Goal: Task Accomplishment & Management: Manage account settings

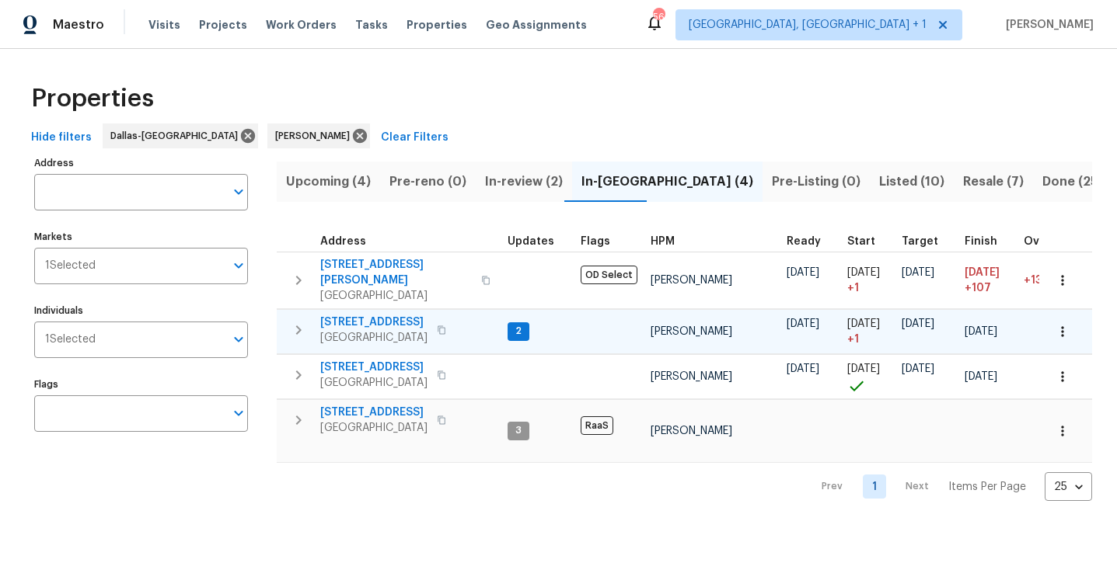
click at [379, 315] on span "[STREET_ADDRESS]" at bounding box center [373, 323] width 107 height 16
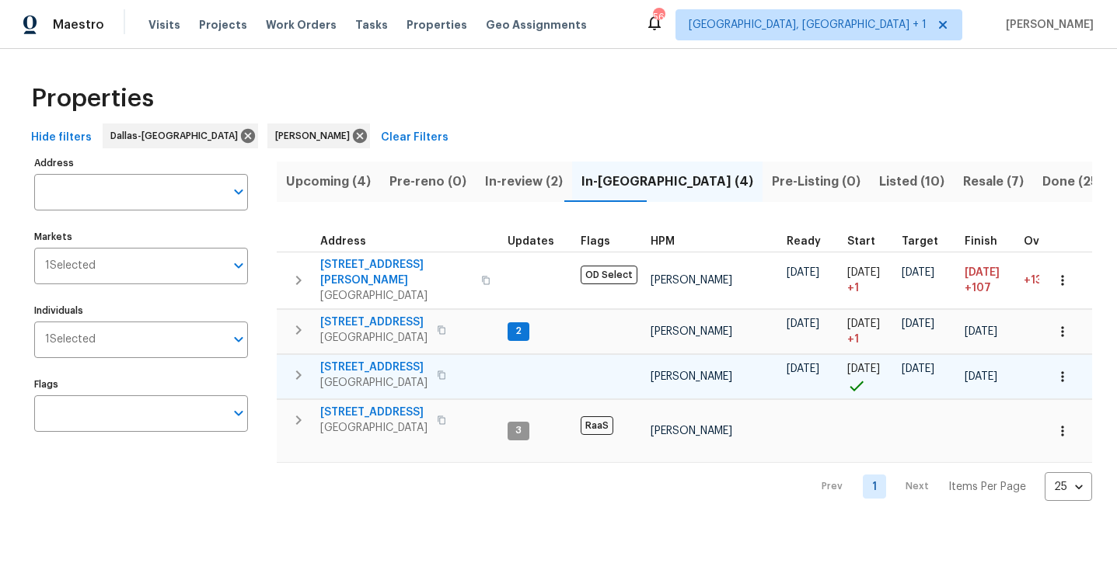
click at [376, 360] on span "8712 Trace Ridge Pkwy" at bounding box center [373, 368] width 107 height 16
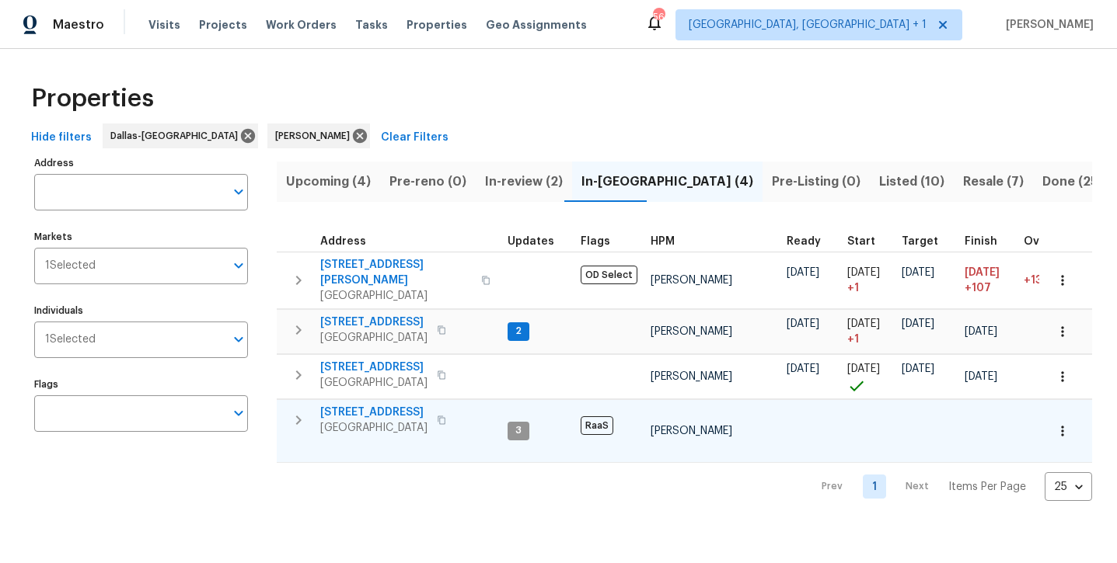
click at [361, 405] on span "2149 Teal Ct" at bounding box center [373, 413] width 107 height 16
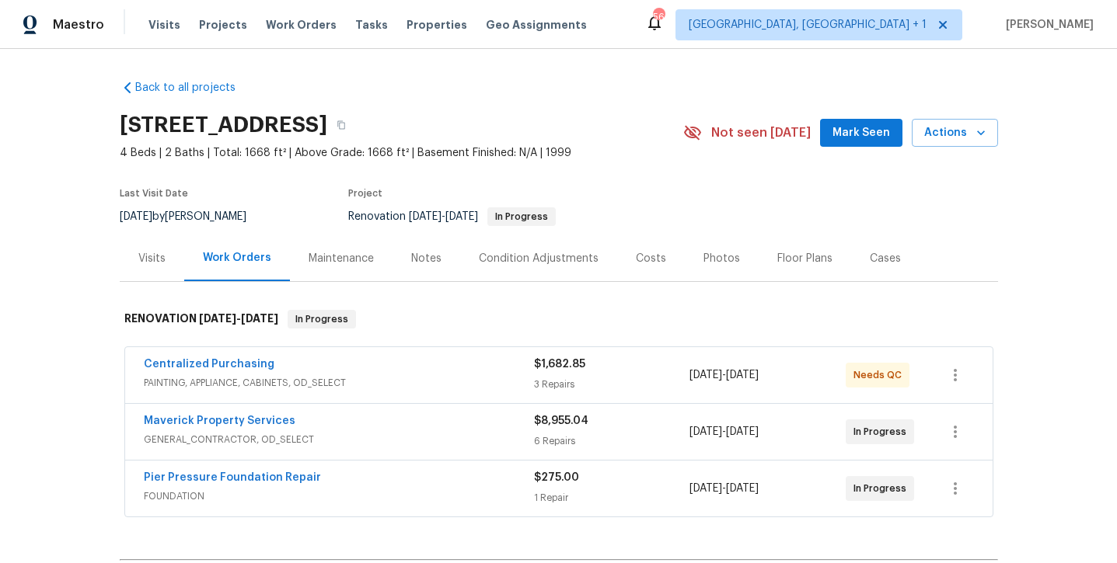
click at [851, 145] on button "Mark Seen" at bounding box center [861, 133] width 82 height 29
click at [411, 256] on div "Notes" at bounding box center [426, 259] width 30 height 16
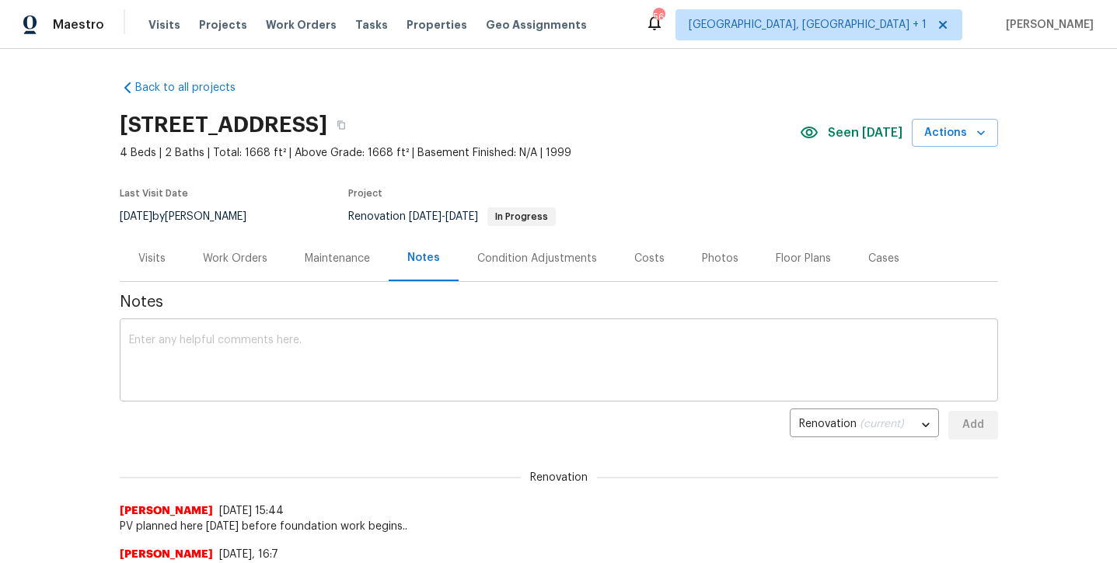
click at [316, 365] on textarea at bounding box center [559, 362] width 860 height 54
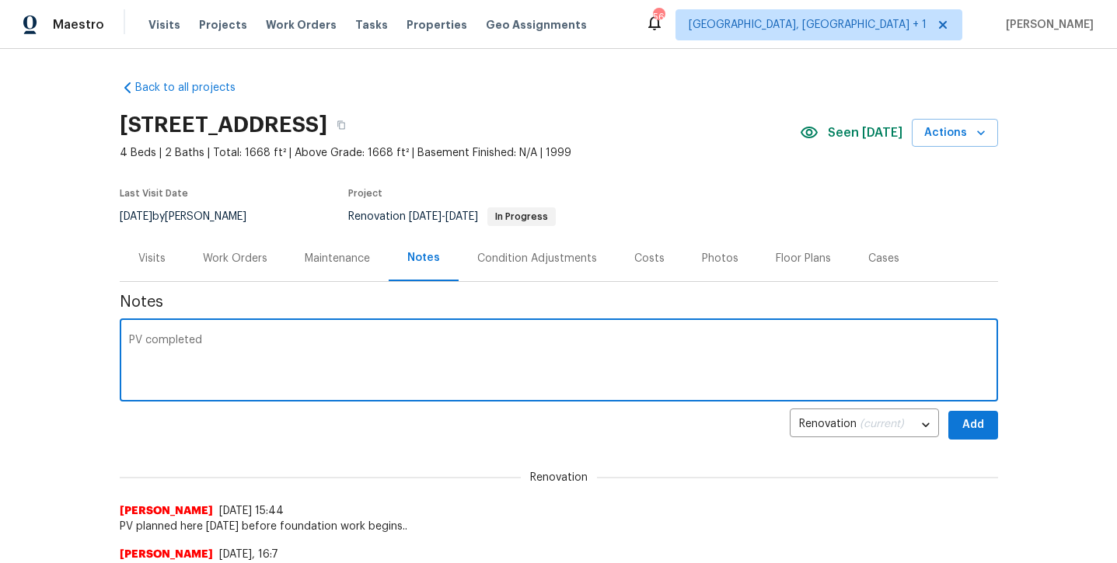
type textarea "PV completed"
click at [1001, 421] on div "Back to all projects 3724 Tulip Tree Dr, Fort Worth, TX 76137 4 Beds | 2 Baths …" at bounding box center [558, 306] width 1117 height 515
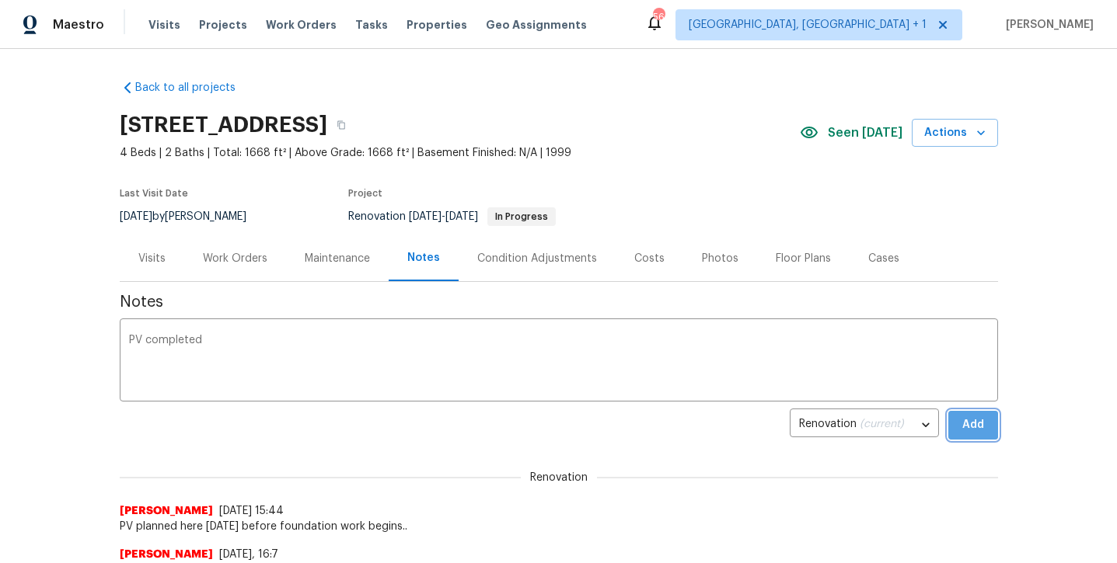
click at [993, 424] on button "Add" at bounding box center [973, 425] width 50 height 29
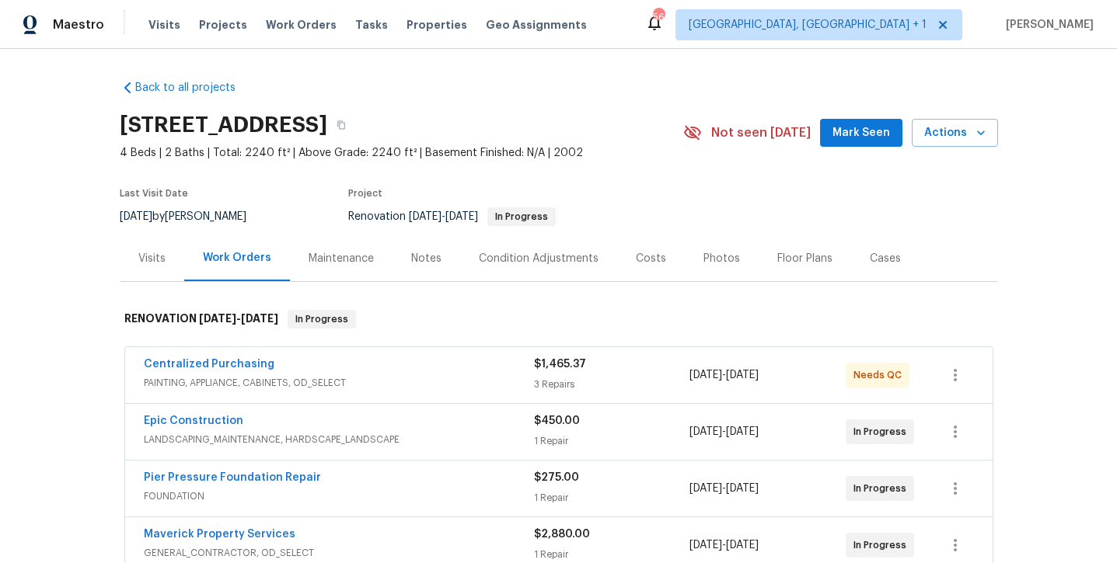
click at [853, 142] on button "Mark Seen" at bounding box center [861, 133] width 82 height 29
click at [417, 257] on div "Notes" at bounding box center [426, 259] width 30 height 16
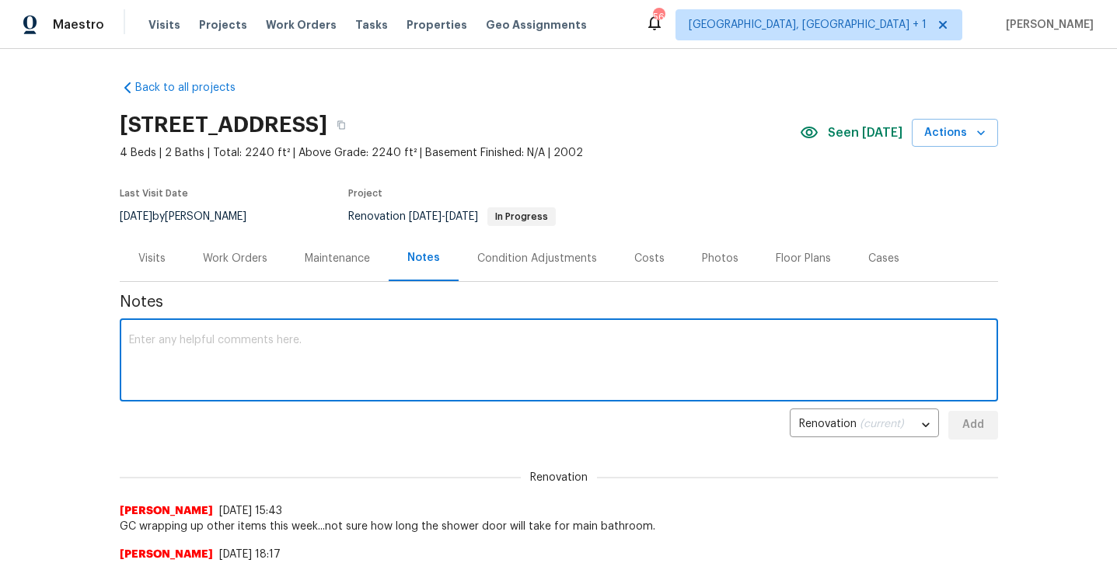
click at [384, 345] on textarea at bounding box center [559, 362] width 860 height 54
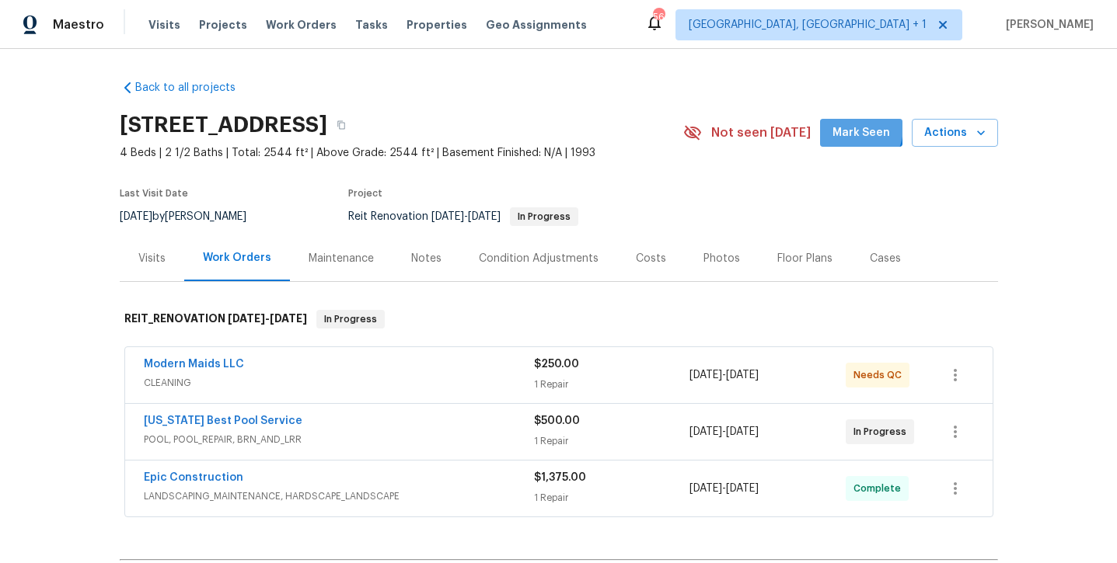
click at [851, 127] on span "Mark Seen" at bounding box center [861, 133] width 58 height 19
click at [174, 364] on link "Modern Maids LLC" at bounding box center [194, 364] width 100 height 11
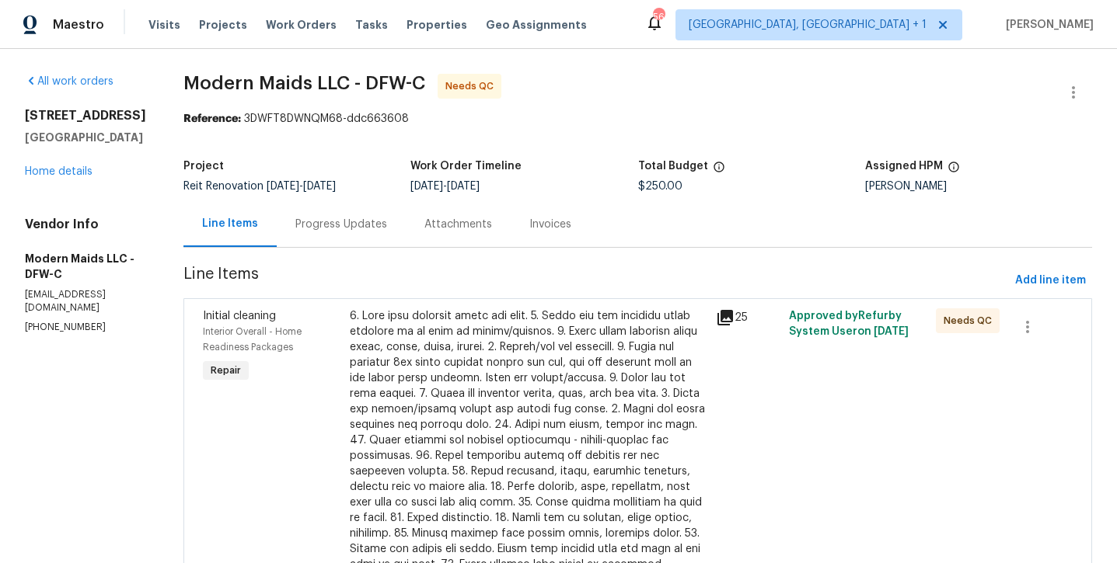
click at [518, 375] on div at bounding box center [528, 464] width 357 height 311
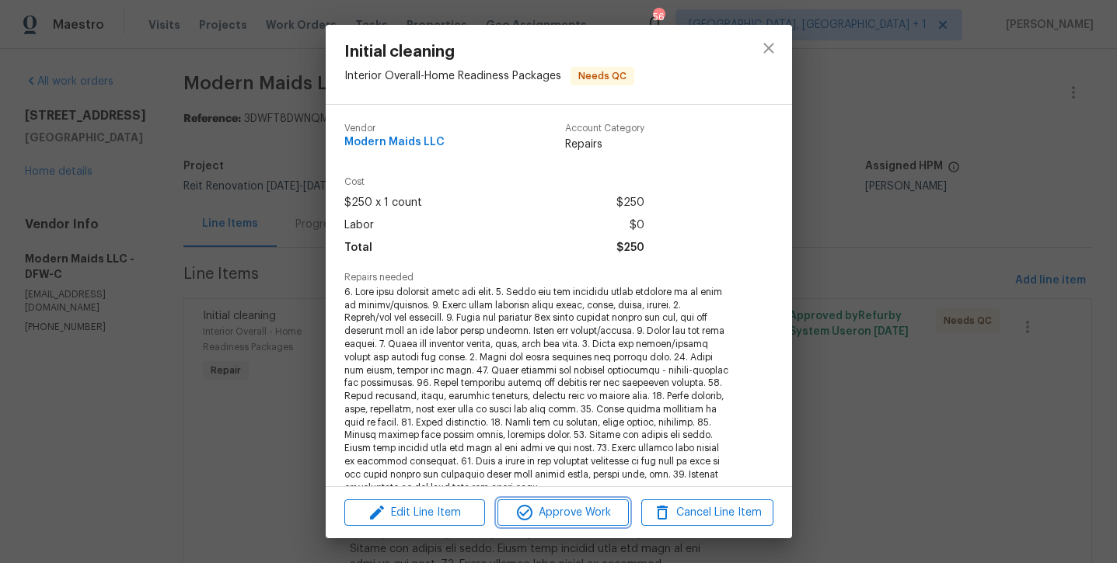
click at [595, 515] on span "Approve Work" at bounding box center [563, 513] width 122 height 19
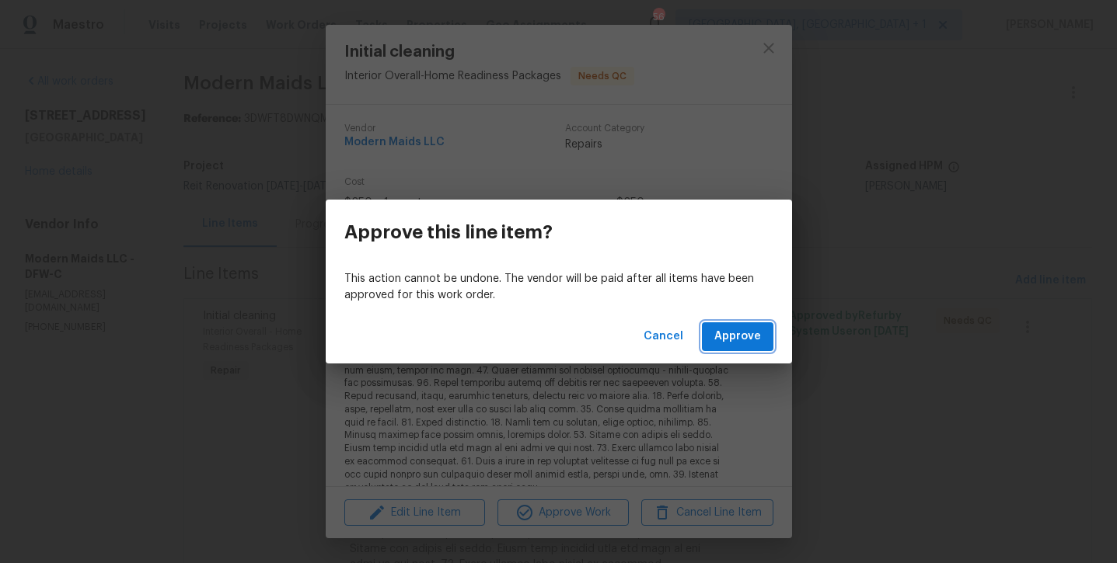
click at [721, 337] on span "Approve" at bounding box center [737, 336] width 47 height 19
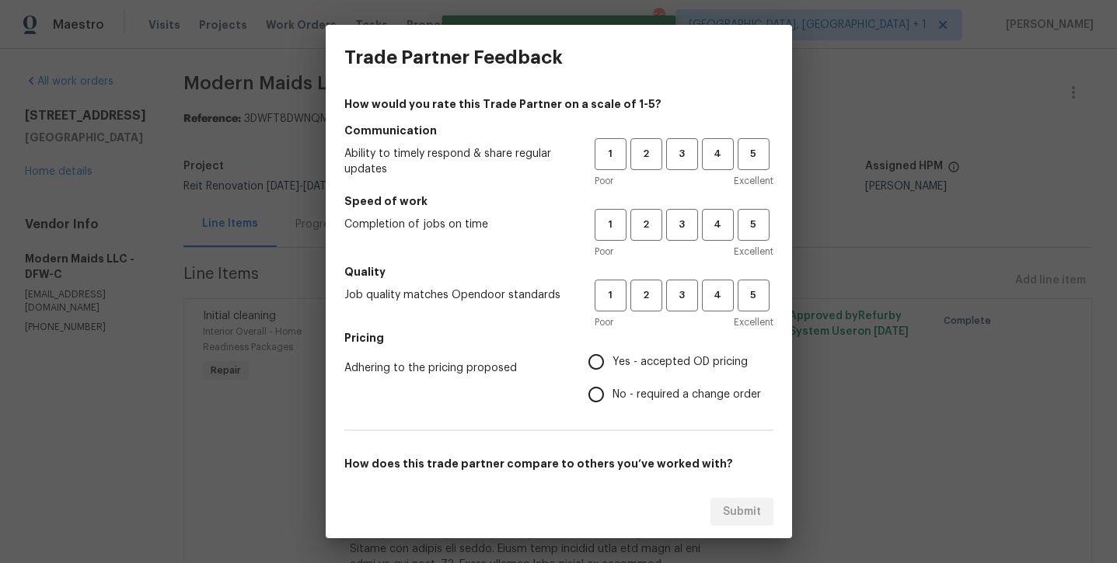
click at [734, 157] on div "1 2 3 4 5" at bounding box center [684, 154] width 179 height 32
click at [727, 157] on span "4" at bounding box center [717, 154] width 29 height 18
click at [723, 231] on span "4" at bounding box center [717, 225] width 29 height 18
click at [719, 297] on span "4" at bounding box center [717, 296] width 29 height 18
click at [641, 360] on span "Yes - accepted OD pricing" at bounding box center [679, 362] width 135 height 16
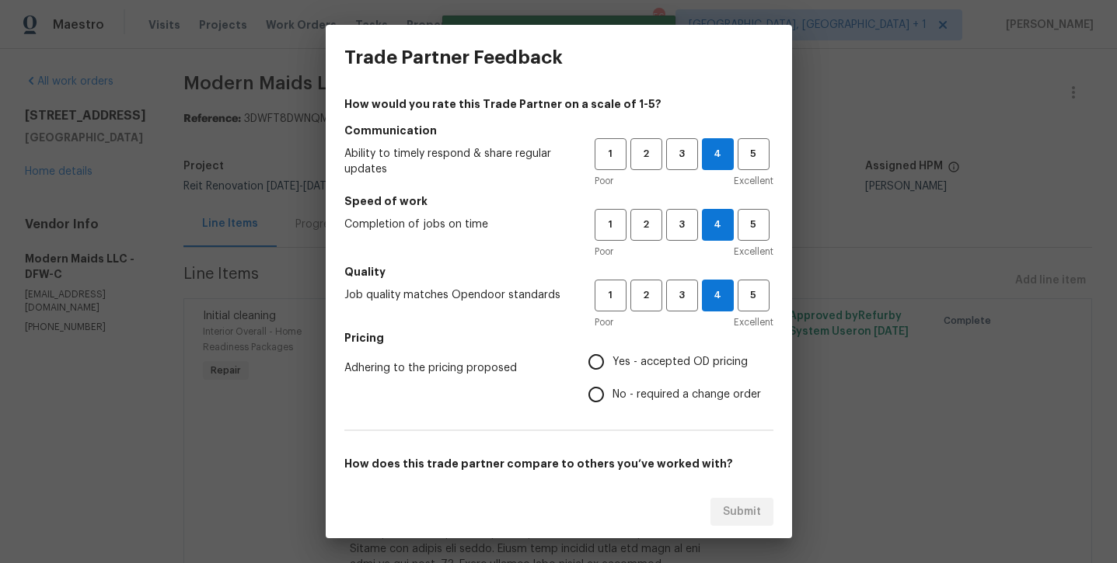
click at [612, 360] on input "Yes - accepted OD pricing" at bounding box center [596, 362] width 33 height 33
radio input "true"
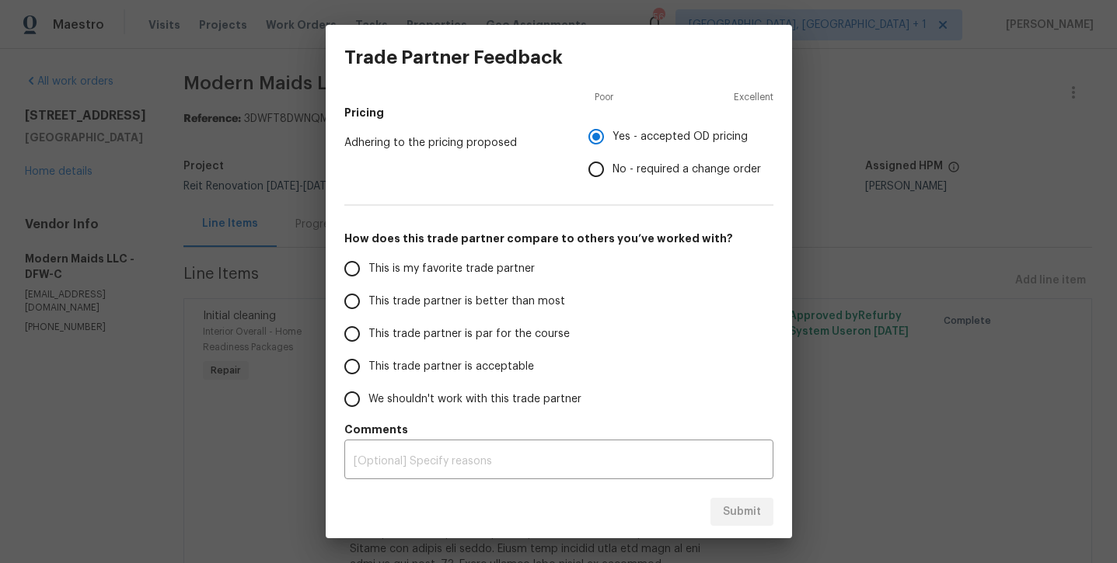
scroll to position [225, 0]
click at [397, 275] on span "This is my favorite trade partner" at bounding box center [451, 269] width 166 height 16
click at [368, 275] on input "This is my favorite trade partner" at bounding box center [352, 269] width 33 height 33
click at [720, 509] on button "Submit" at bounding box center [741, 512] width 63 height 29
radio input "true"
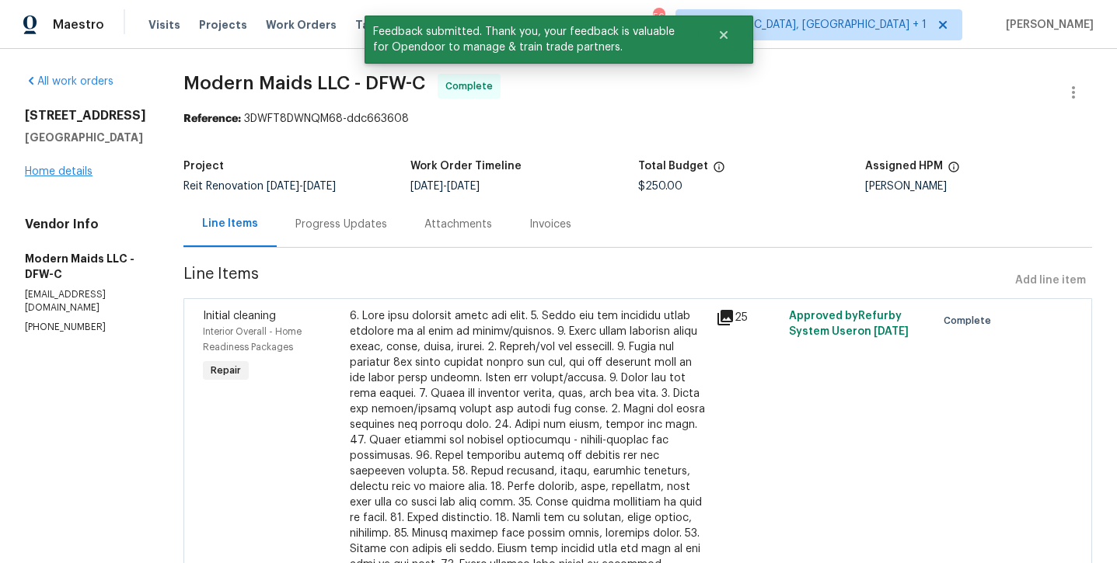
click at [82, 174] on link "Home details" at bounding box center [59, 171] width 68 height 11
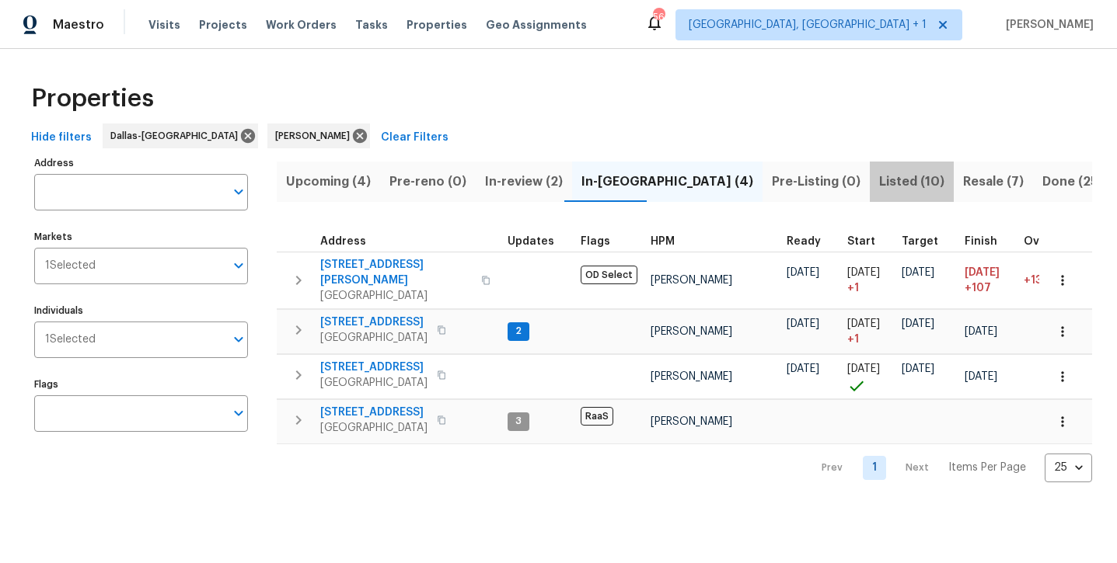
click at [879, 188] on span "Listed (10)" at bounding box center [911, 182] width 65 height 22
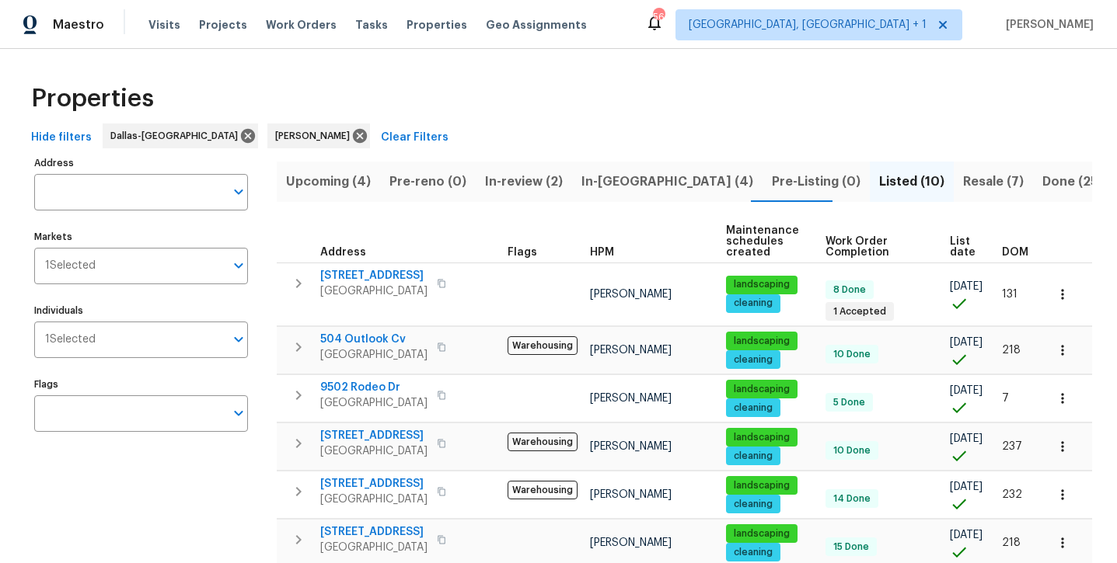
click at [963, 180] on span "Resale (7)" at bounding box center [993, 182] width 61 height 22
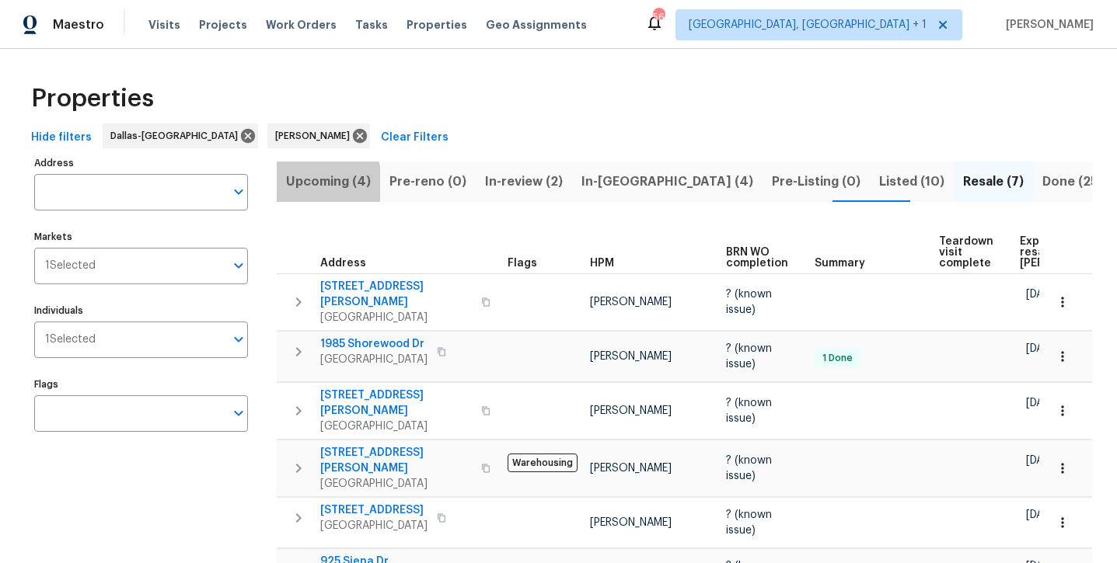
click at [295, 187] on span "Upcoming (4)" at bounding box center [328, 182] width 85 height 22
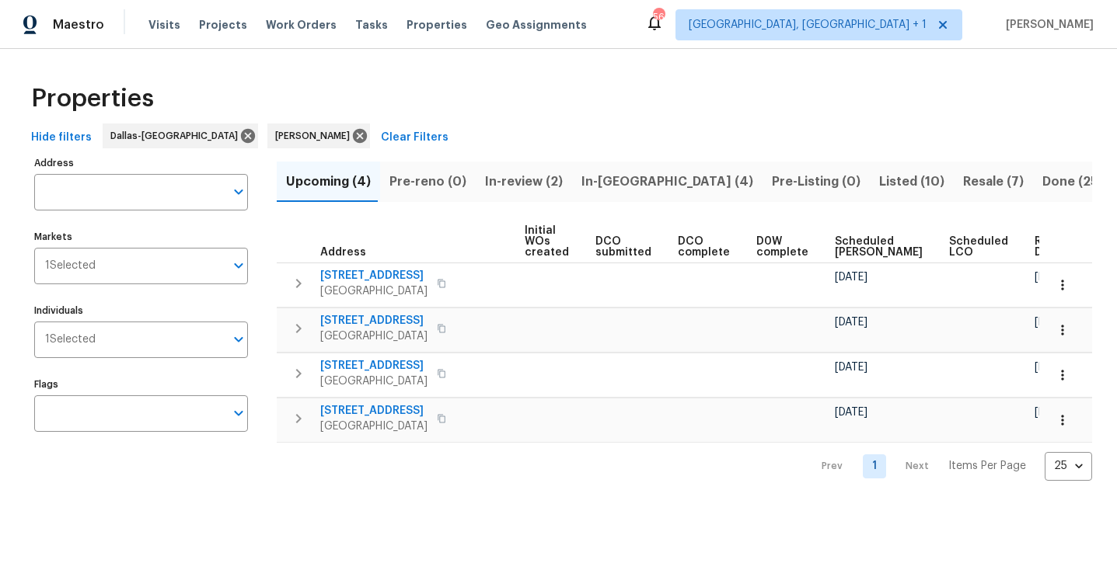
scroll to position [0, 174]
click at [598, 177] on span "In-[GEOGRAPHIC_DATA] (4)" at bounding box center [667, 182] width 172 height 22
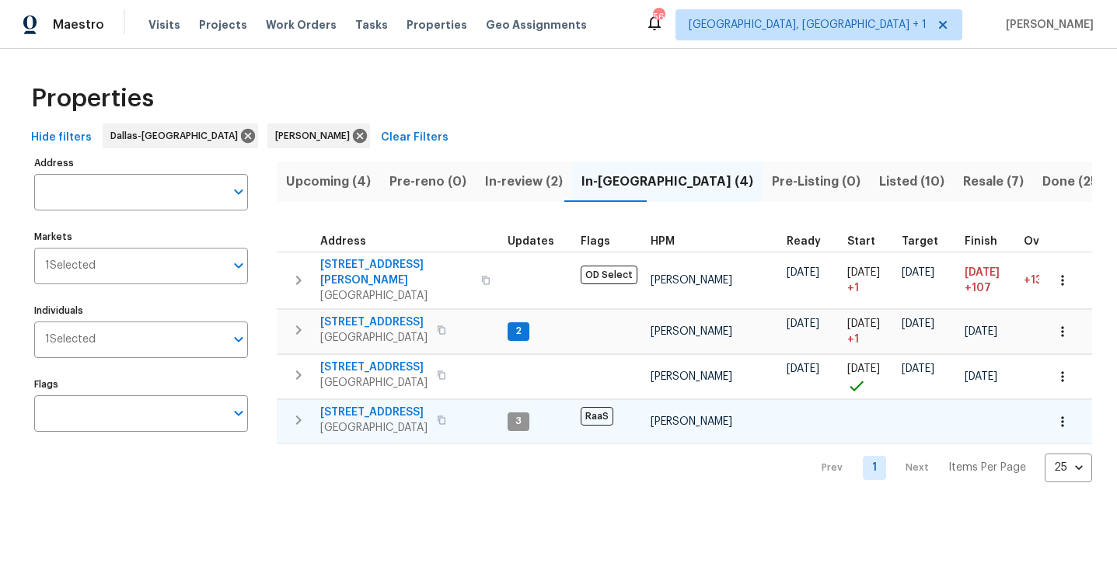
click at [355, 405] on span "[STREET_ADDRESS]" at bounding box center [373, 413] width 107 height 16
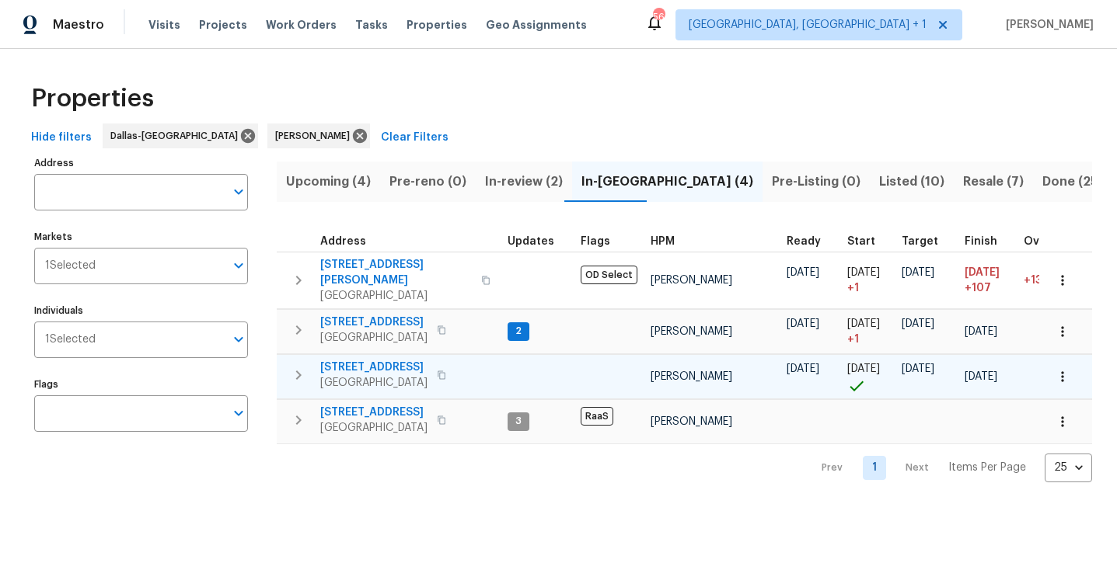
click at [417, 360] on span "[STREET_ADDRESS]" at bounding box center [373, 368] width 107 height 16
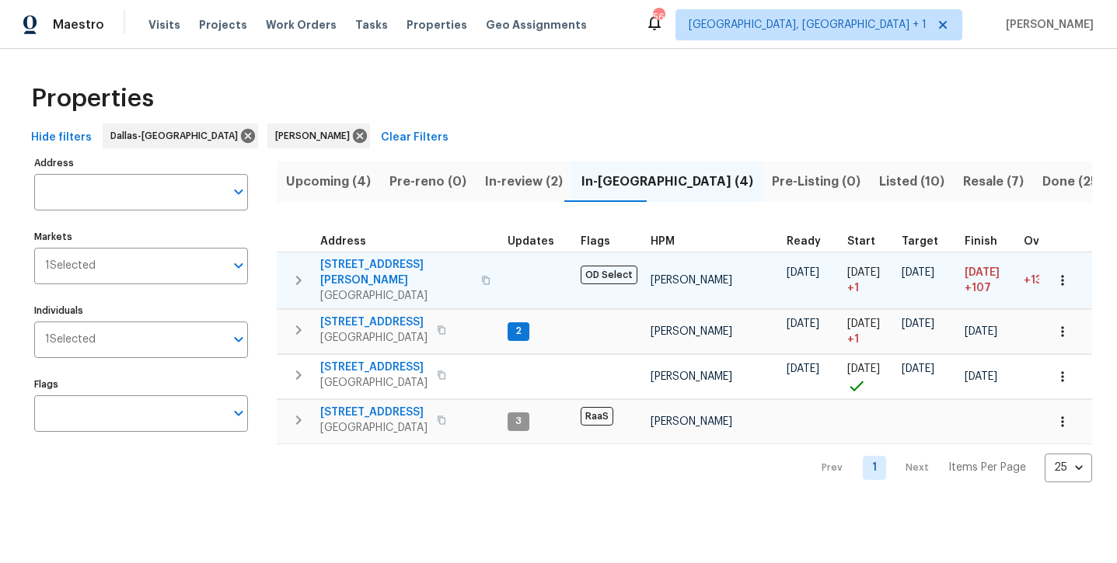
click at [375, 266] on span "2334 Hill N Dale Dr" at bounding box center [396, 272] width 152 height 31
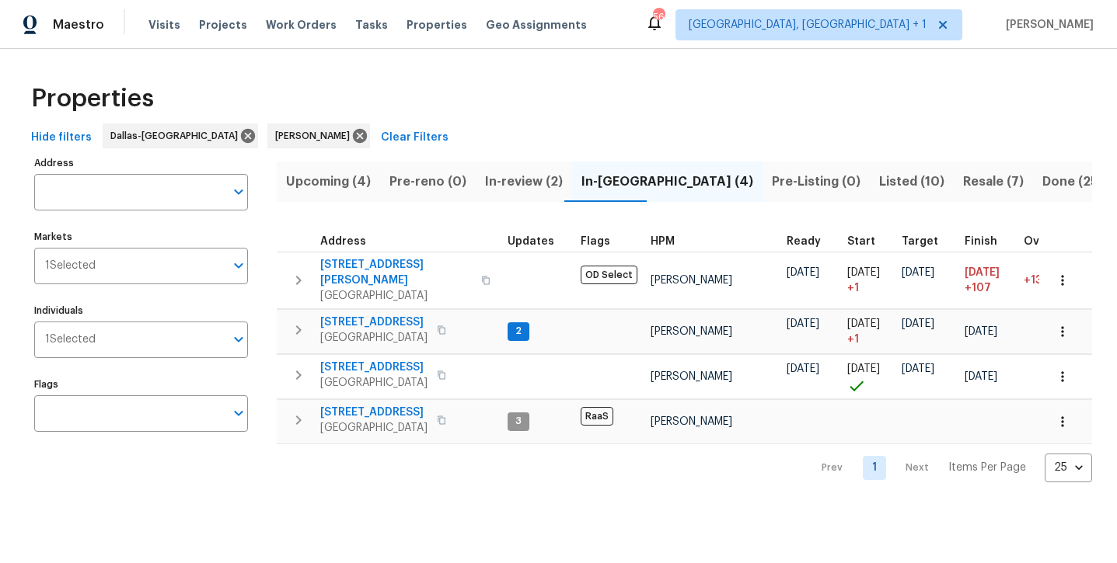
drag, startPoint x: 477, startPoint y: 186, endPoint x: 497, endPoint y: 186, distance: 19.4
click at [497, 186] on button "In-review (2)" at bounding box center [524, 182] width 96 height 40
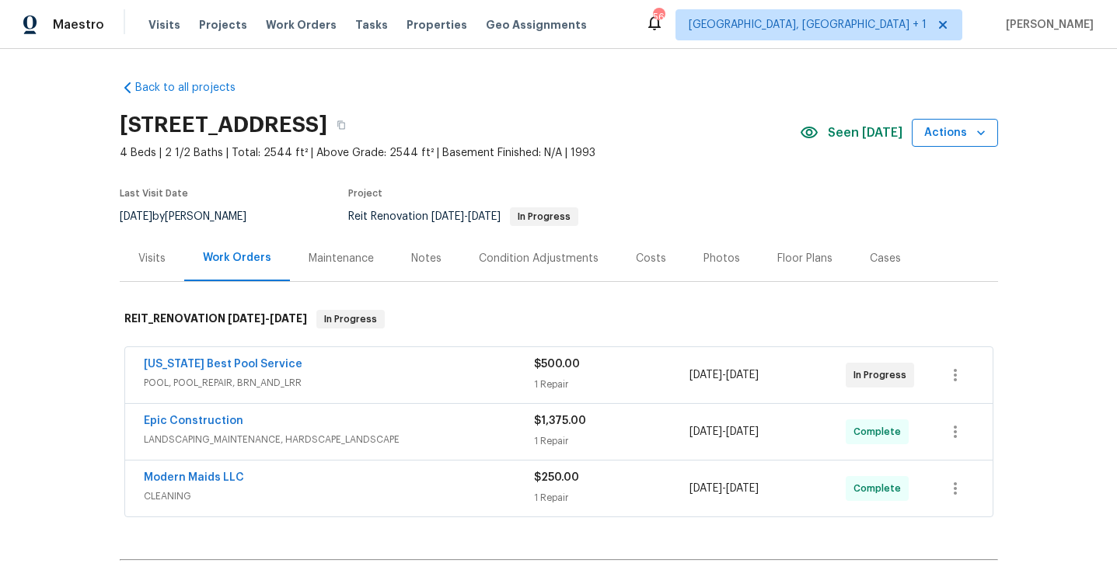
click at [953, 126] on span "Actions" at bounding box center [954, 133] width 61 height 19
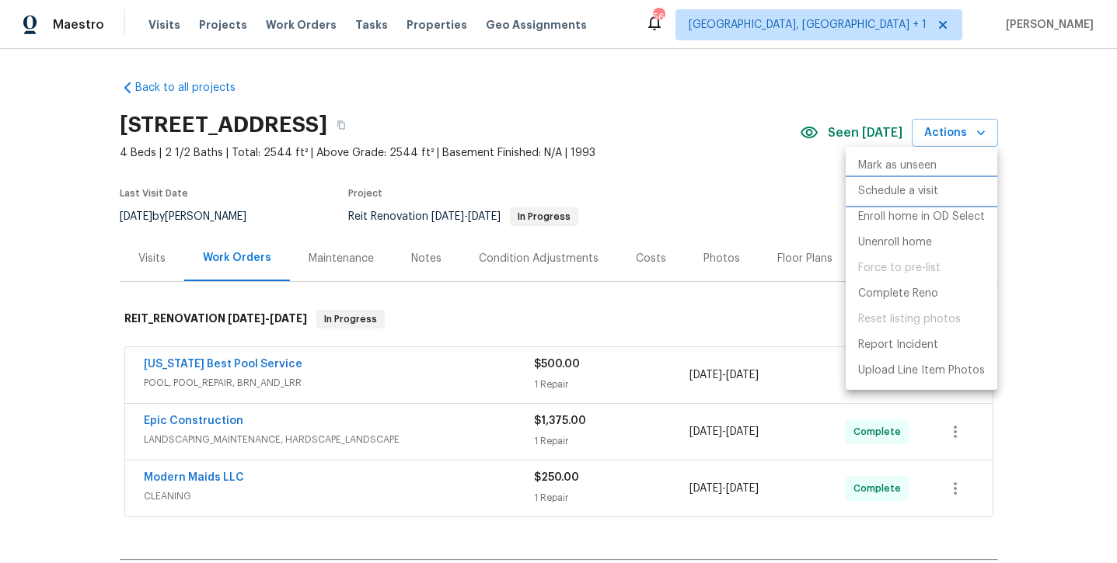
click at [910, 196] on p "Schedule a visit" at bounding box center [898, 191] width 80 height 16
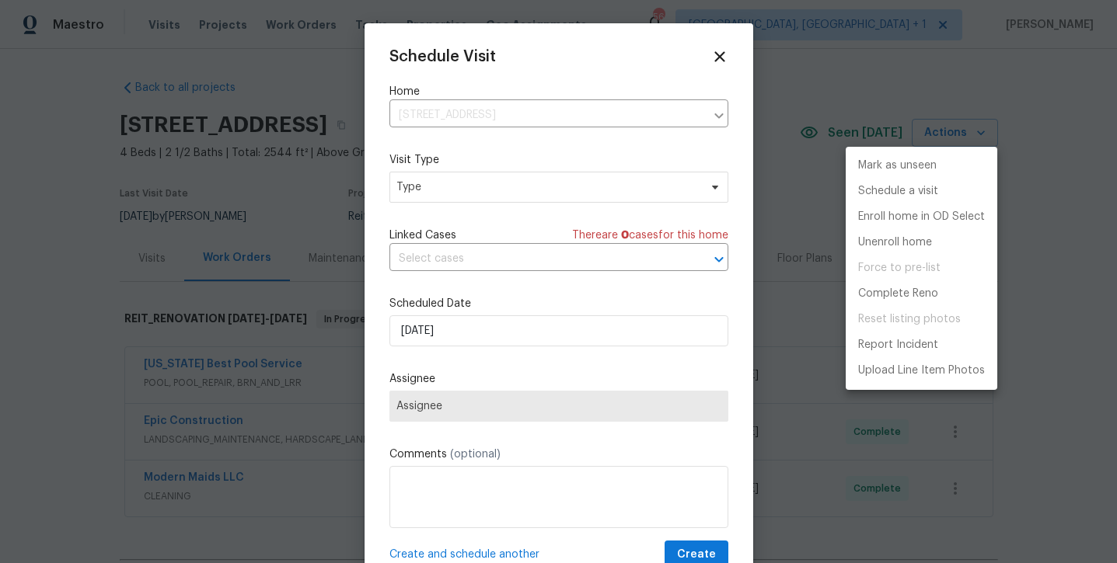
click at [493, 192] on div at bounding box center [558, 281] width 1117 height 563
click at [493, 192] on div "Mark as unseen Schedule a visit Enroll home in OD Select Unenroll home Force to…" at bounding box center [558, 281] width 1117 height 563
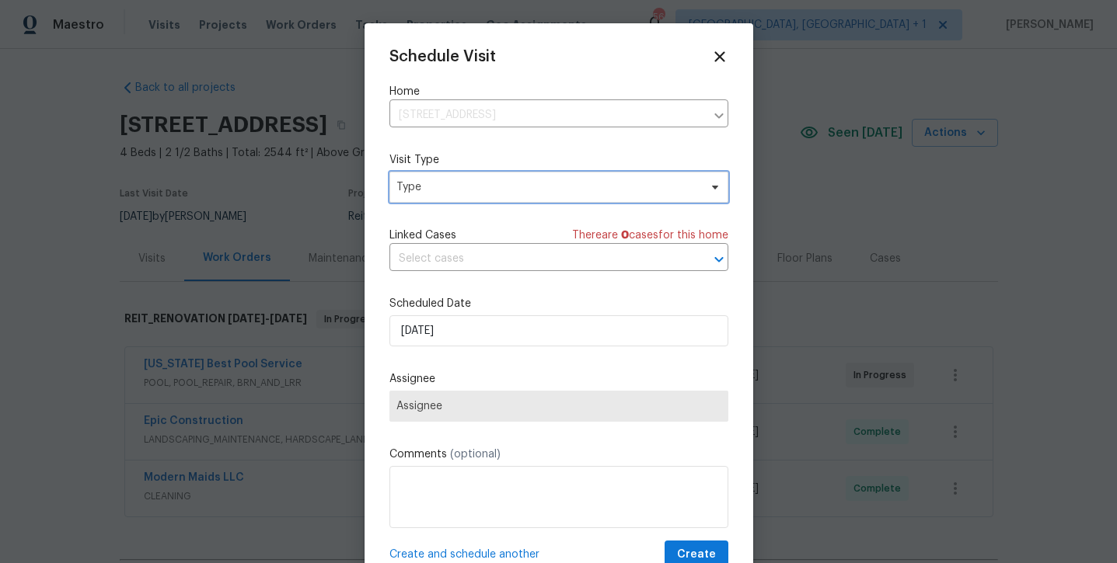
click at [492, 192] on span "Type" at bounding box center [547, 188] width 302 height 16
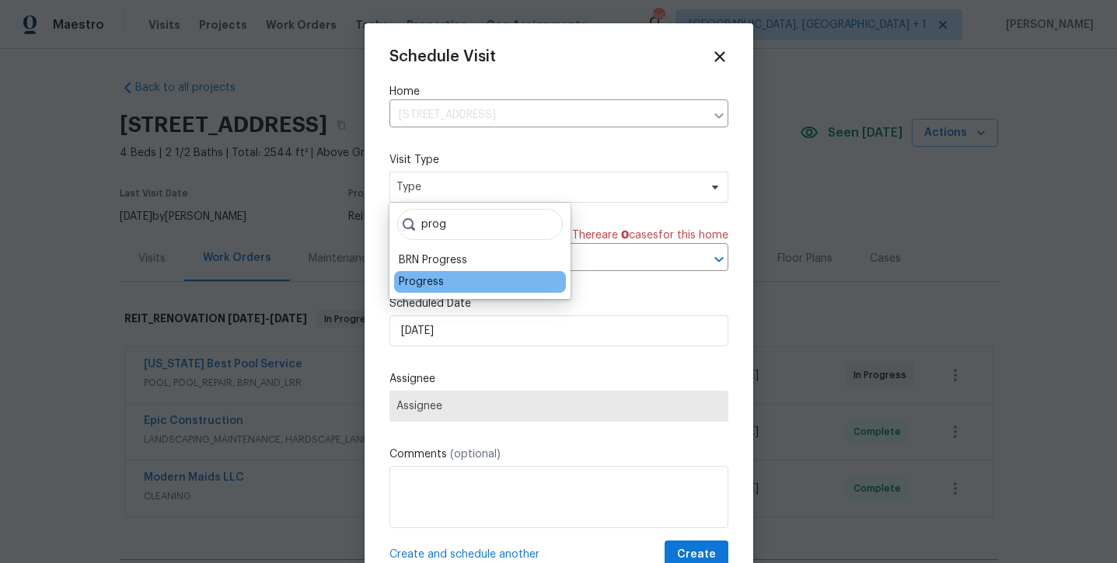
type input "prog"
click at [413, 284] on div "Progress" at bounding box center [421, 282] width 45 height 16
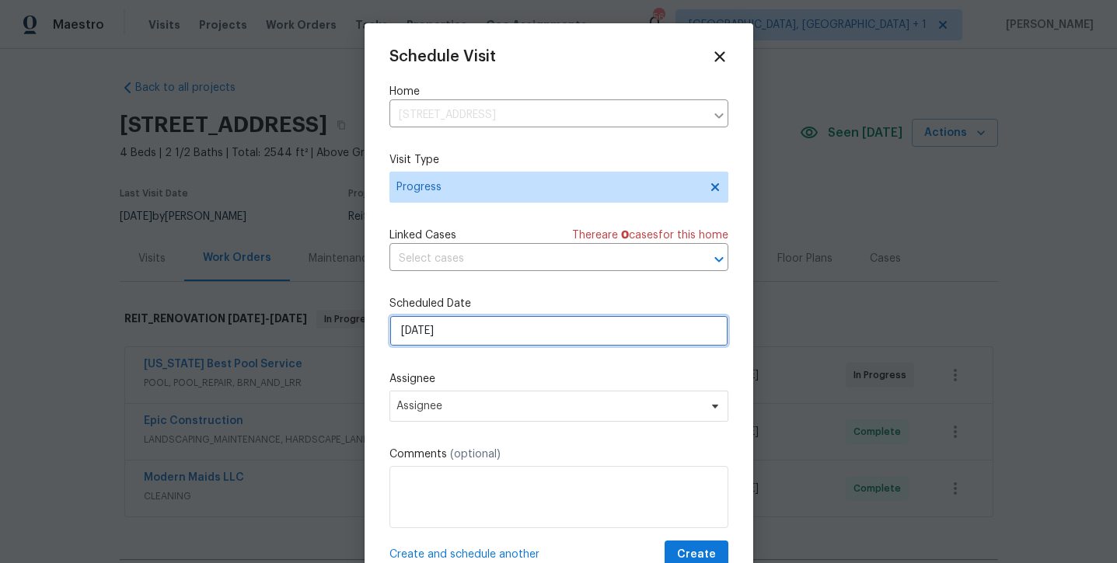
click at [444, 339] on input "[DATE]" at bounding box center [558, 331] width 339 height 31
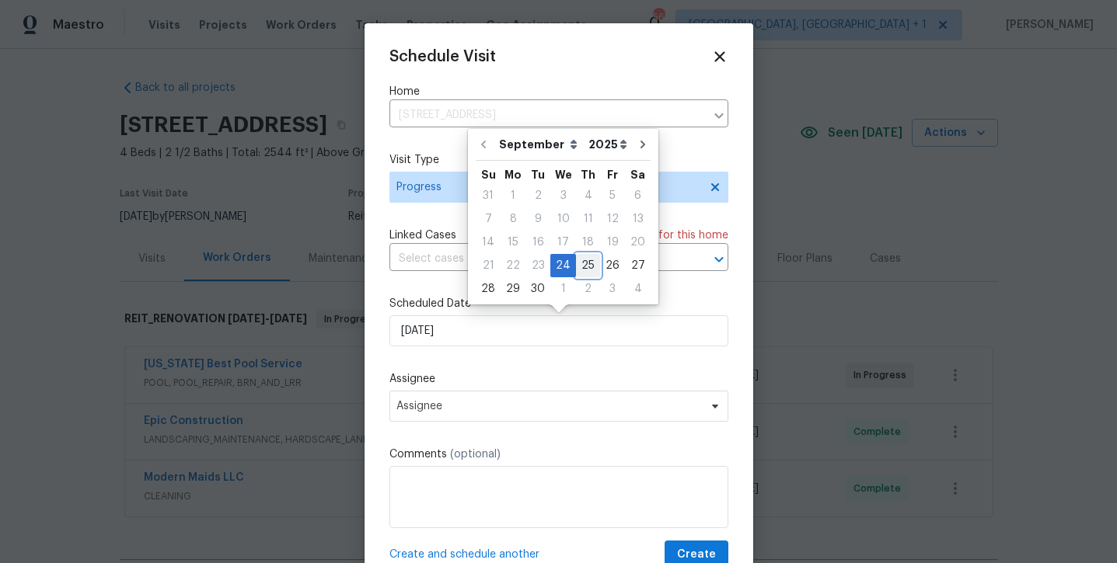
click at [577, 267] on div "25" at bounding box center [588, 266] width 24 height 22
type input "[DATE]"
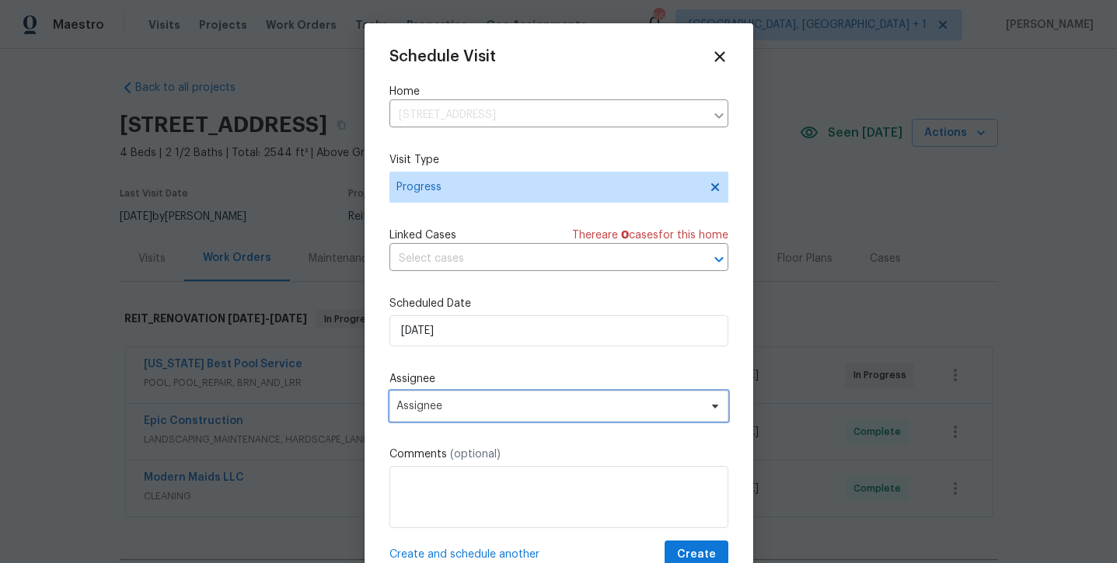
click at [434, 407] on span "Assignee" at bounding box center [548, 406] width 305 height 12
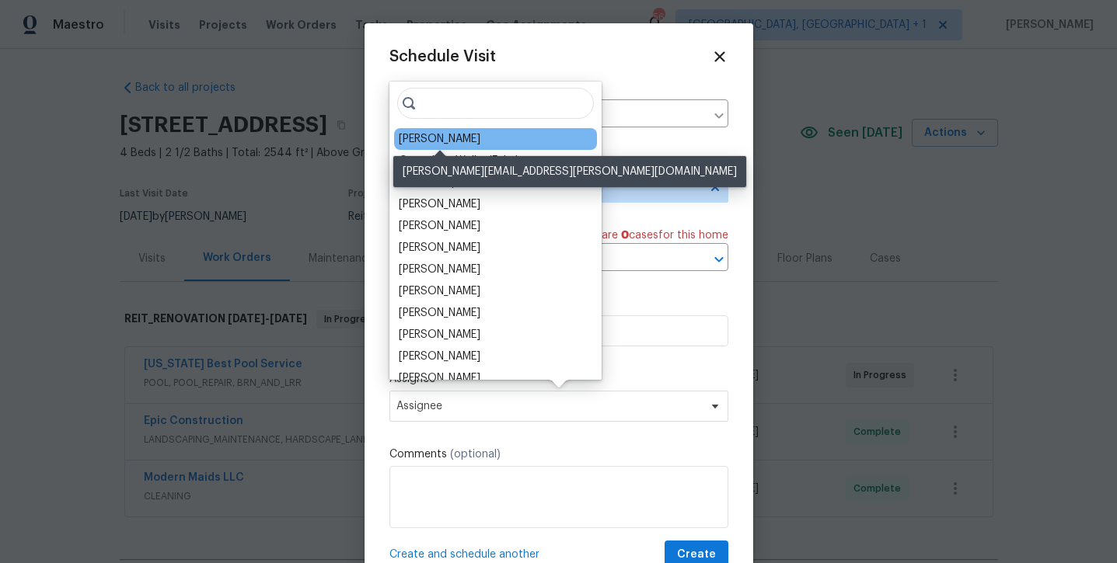
click at [439, 139] on div "[PERSON_NAME]" at bounding box center [440, 139] width 82 height 16
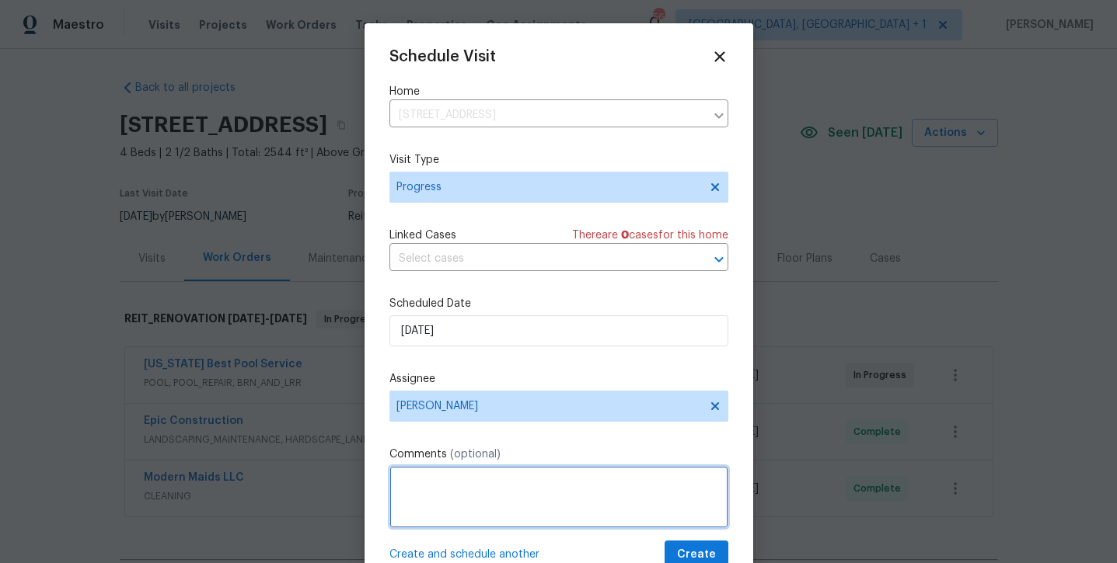
click at [462, 486] on textarea at bounding box center [558, 497] width 339 height 62
type textarea "check pool"
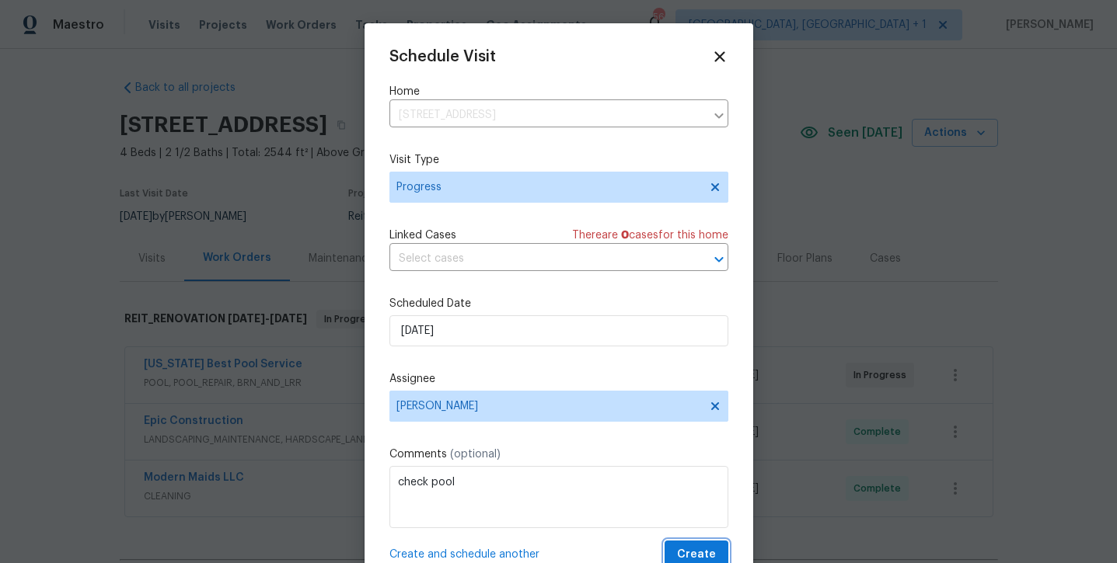
click at [692, 547] on span "Create" at bounding box center [696, 555] width 39 height 19
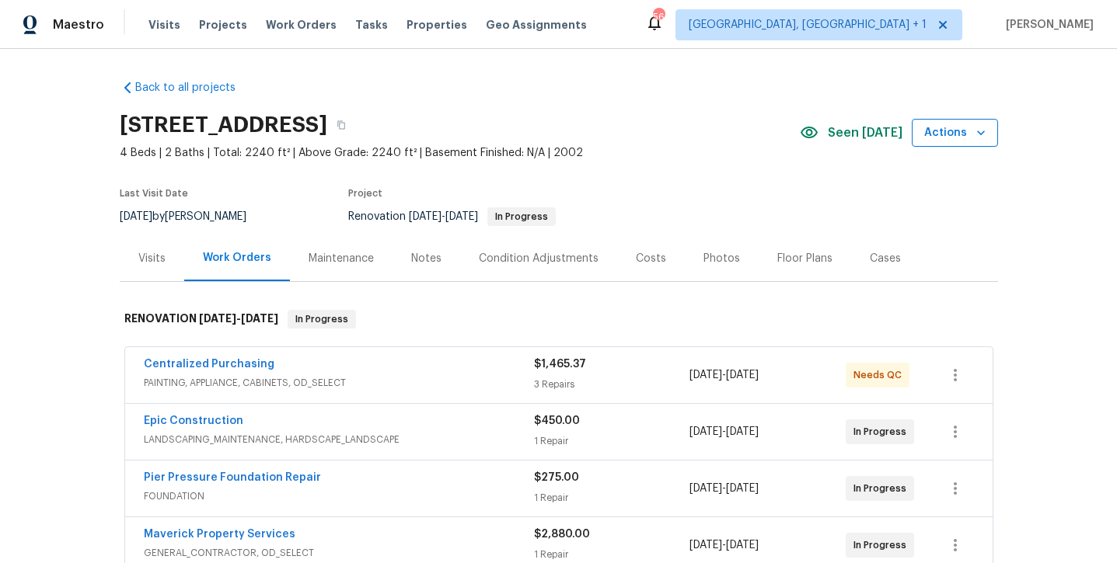
click at [975, 132] on icon "button" at bounding box center [981, 133] width 16 height 16
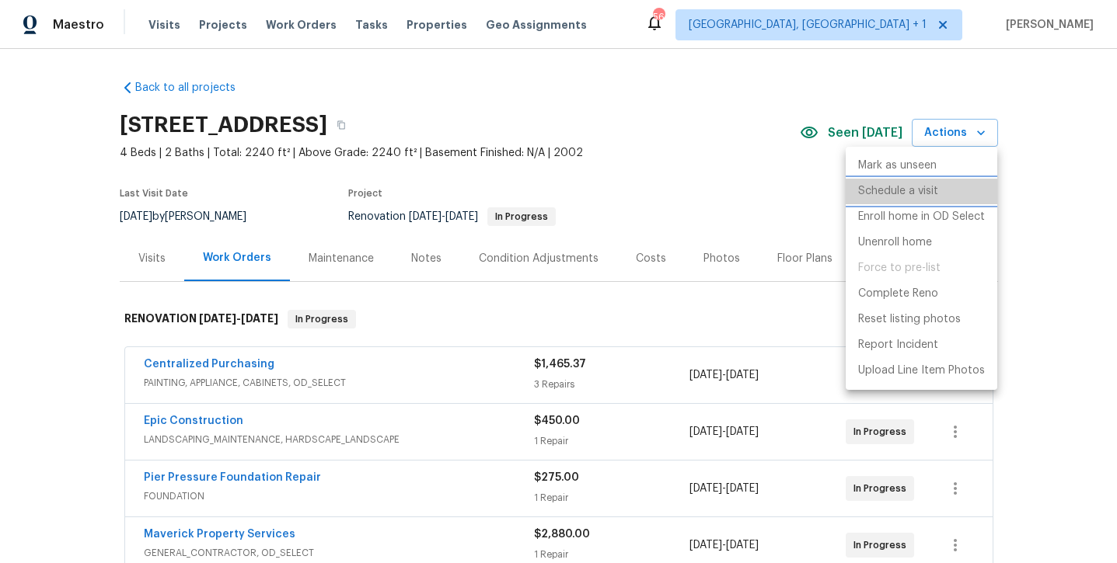
click at [938, 190] on li "Schedule a visit" at bounding box center [922, 192] width 152 height 26
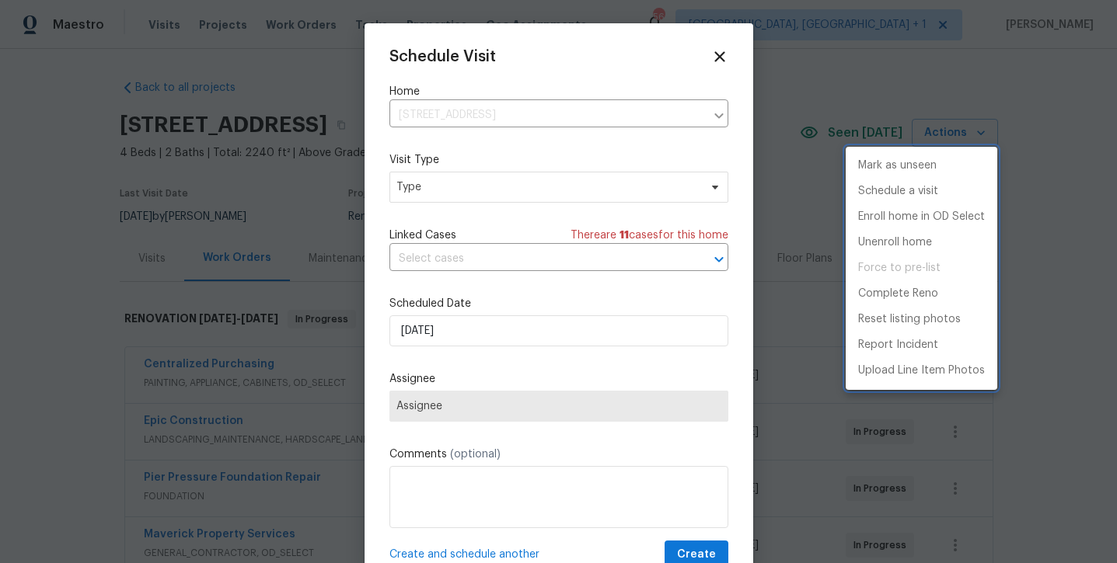
click at [473, 187] on div at bounding box center [558, 281] width 1117 height 563
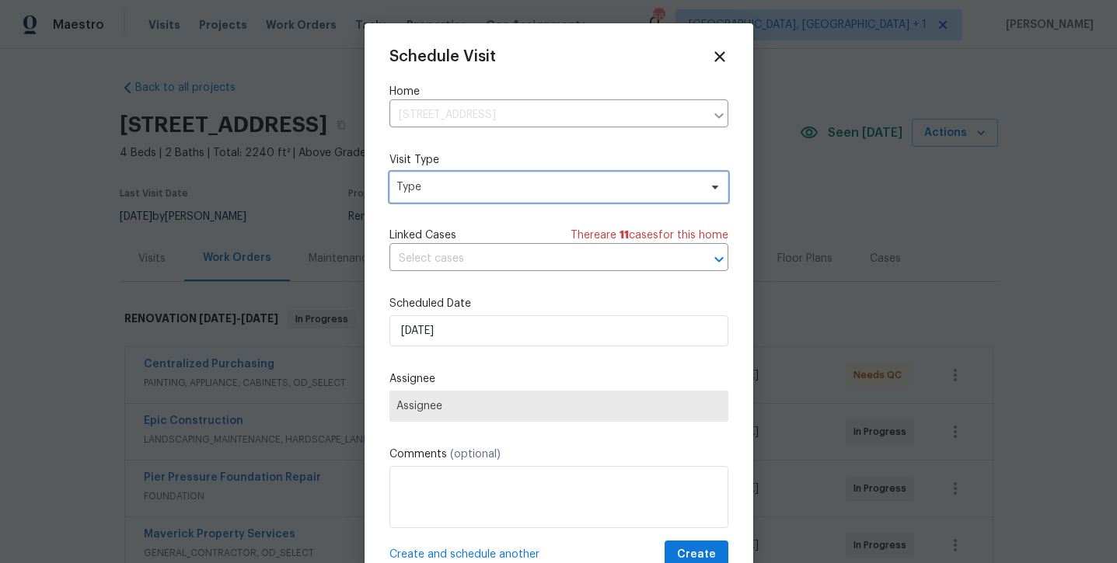
click at [473, 187] on span "Type" at bounding box center [547, 188] width 302 height 16
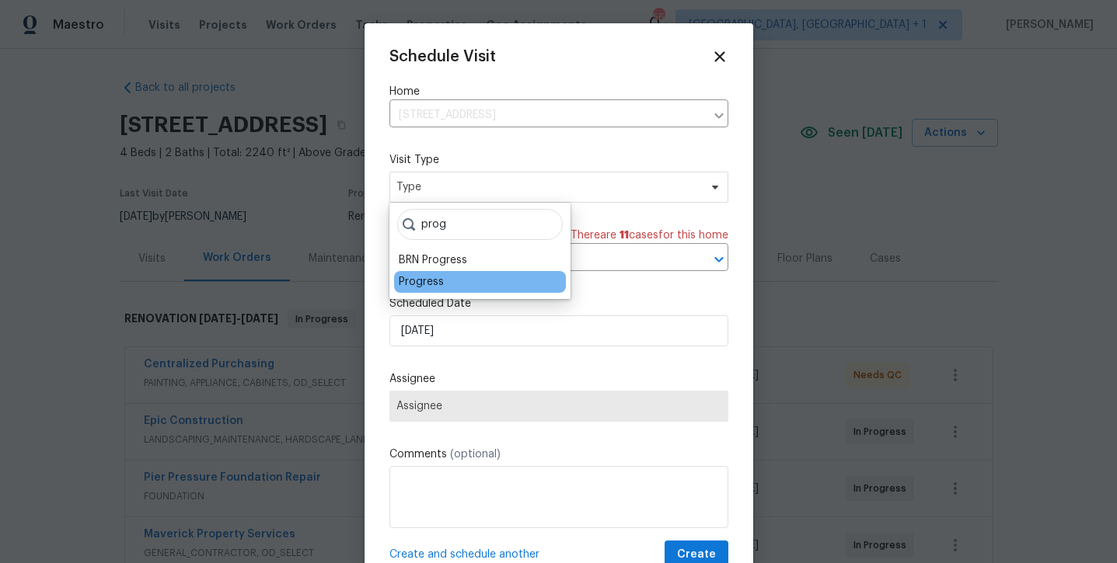
type input "prog"
click at [437, 280] on div "Progress" at bounding box center [421, 282] width 45 height 16
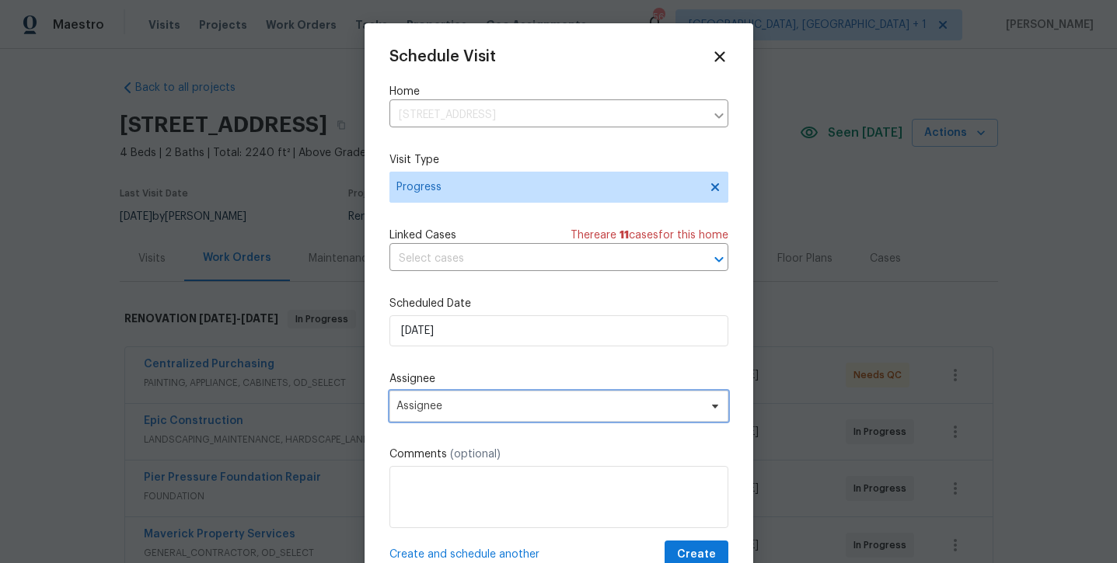
click at [468, 406] on span "Assignee" at bounding box center [548, 406] width 305 height 12
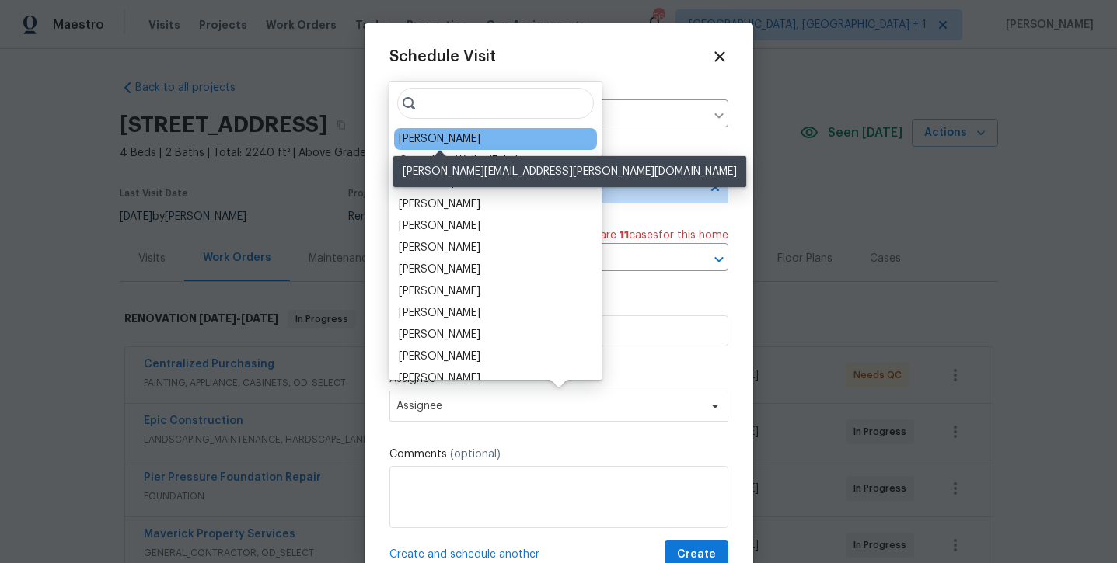
click at [405, 144] on div "[PERSON_NAME]" at bounding box center [440, 139] width 82 height 16
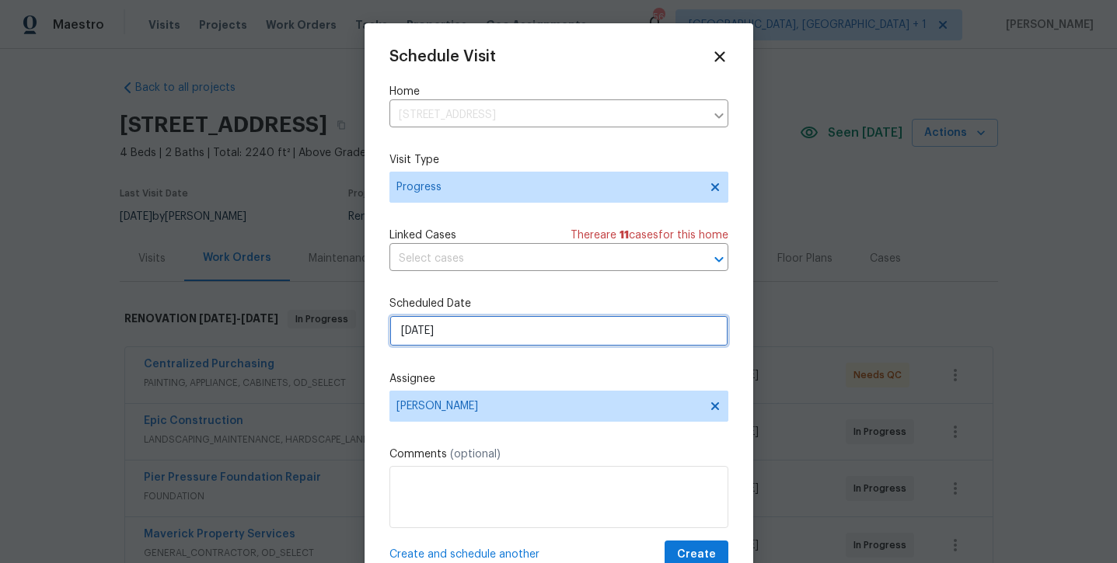
click at [506, 339] on input "[DATE]" at bounding box center [558, 331] width 339 height 31
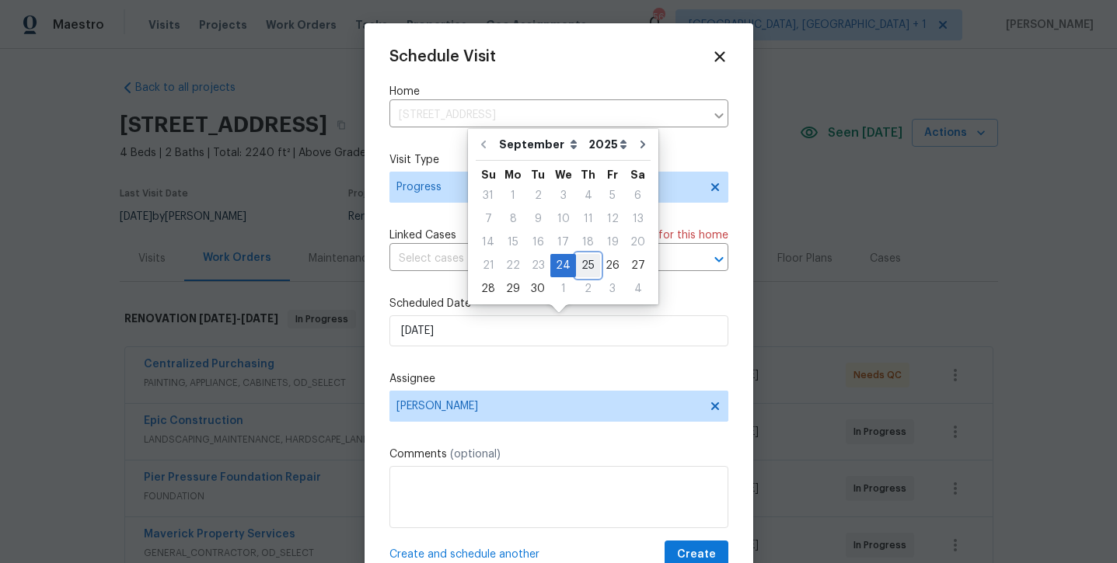
click at [581, 261] on div "25" at bounding box center [588, 266] width 24 height 22
type input "[DATE]"
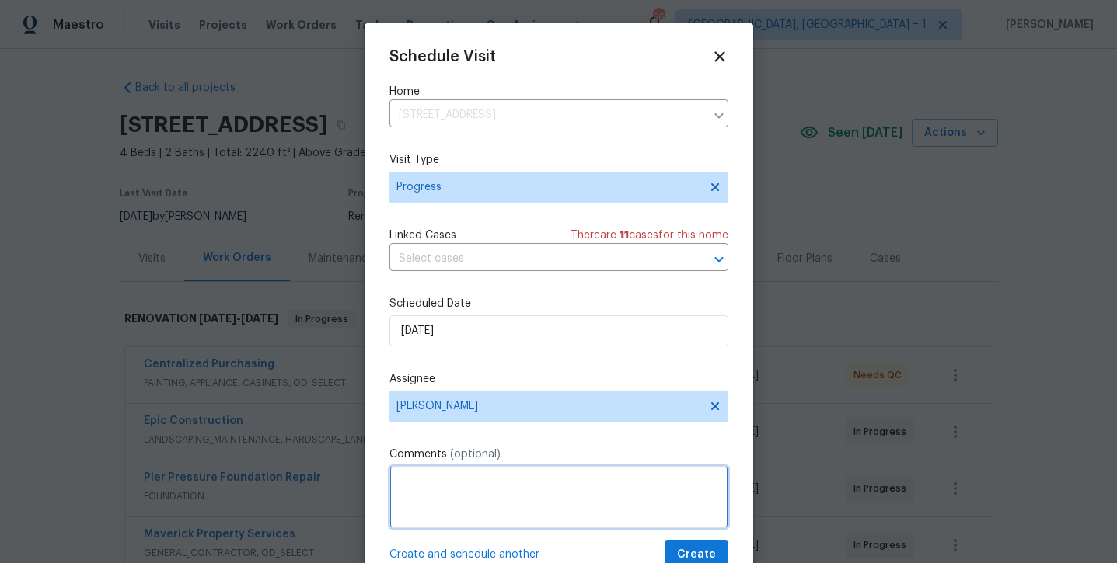
click at [619, 504] on textarea at bounding box center [558, 497] width 339 height 62
type textarea "p"
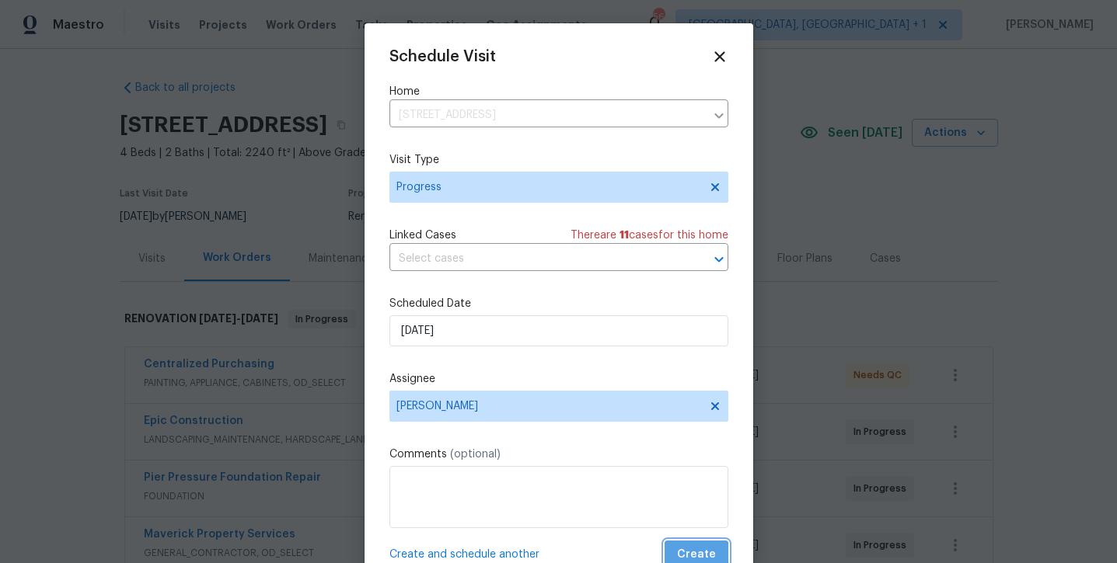
click at [693, 549] on span "Create" at bounding box center [696, 555] width 39 height 19
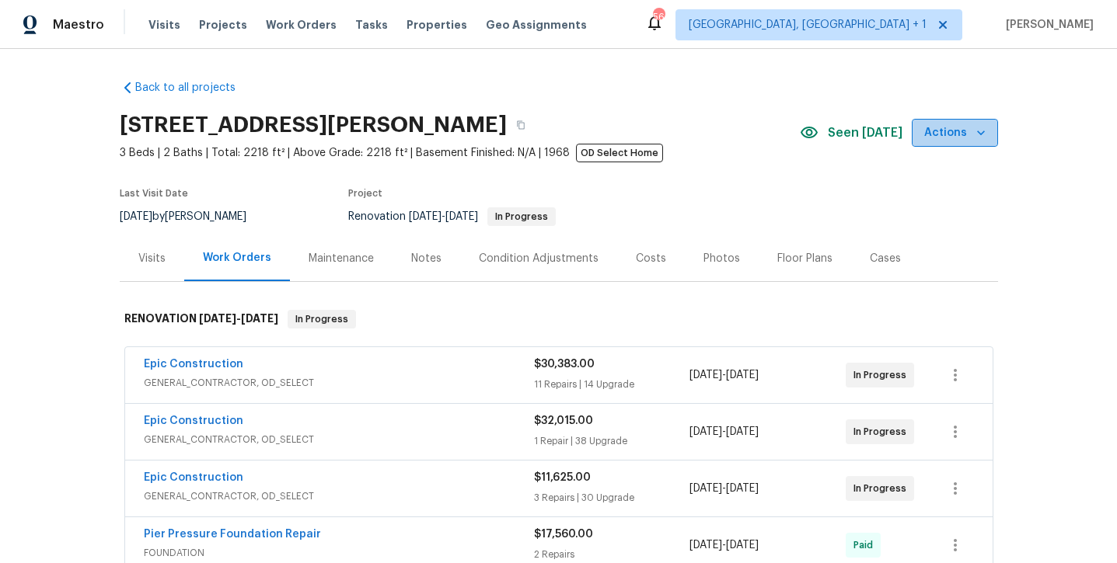
click at [958, 137] on span "Actions" at bounding box center [954, 133] width 61 height 19
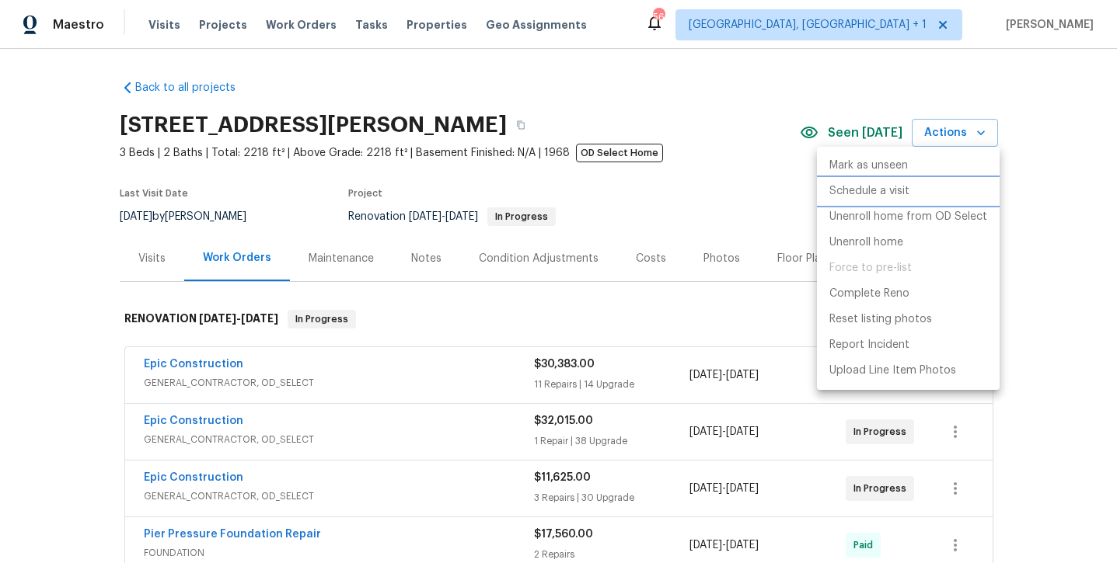
click at [953, 197] on li "Schedule a visit" at bounding box center [908, 192] width 183 height 26
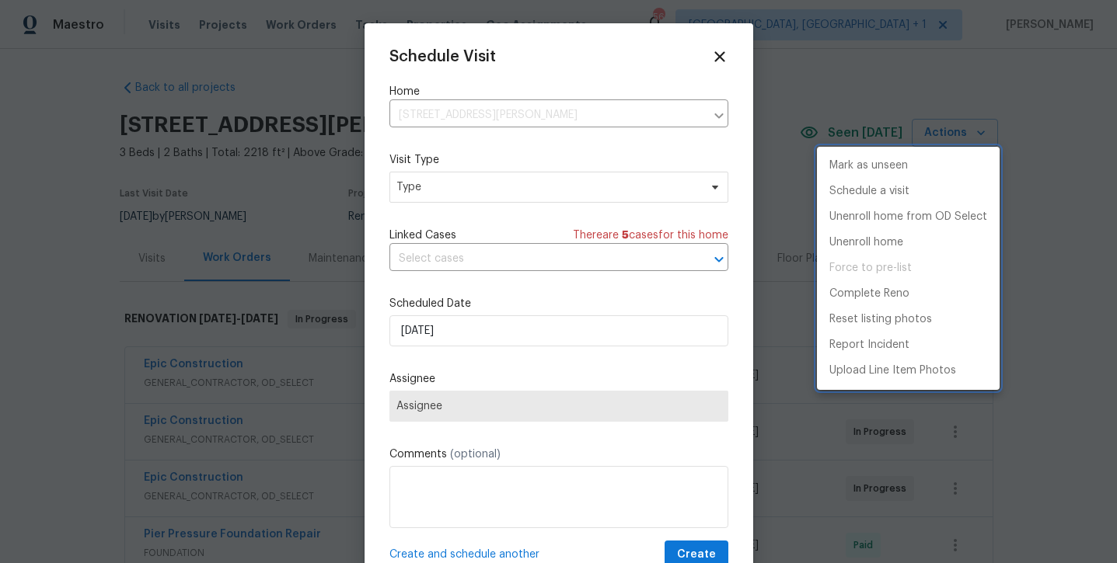
click at [445, 188] on div at bounding box center [558, 281] width 1117 height 563
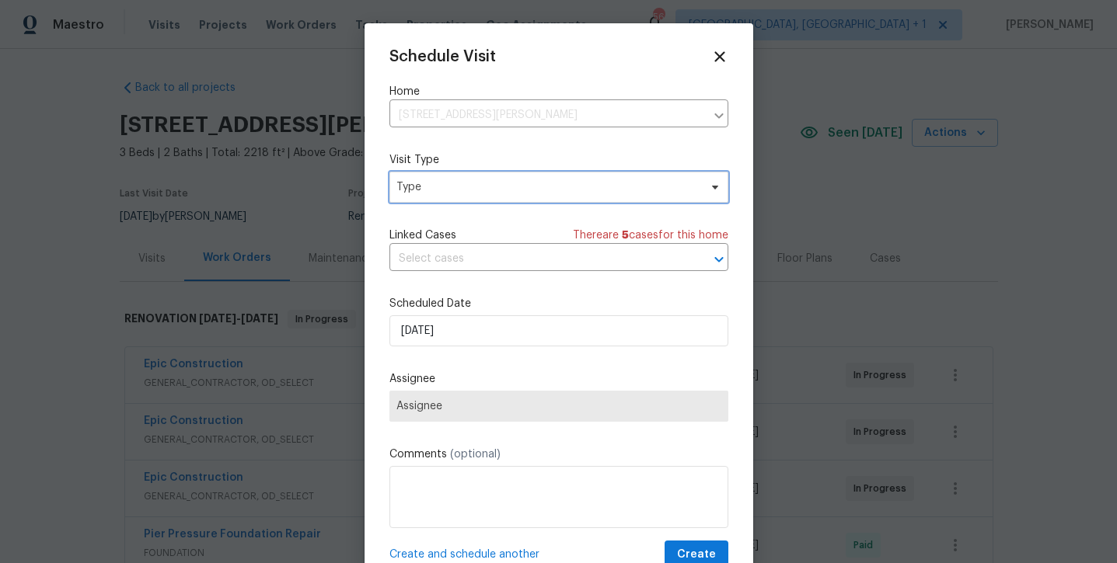
click at [445, 188] on span "Type" at bounding box center [547, 188] width 302 height 16
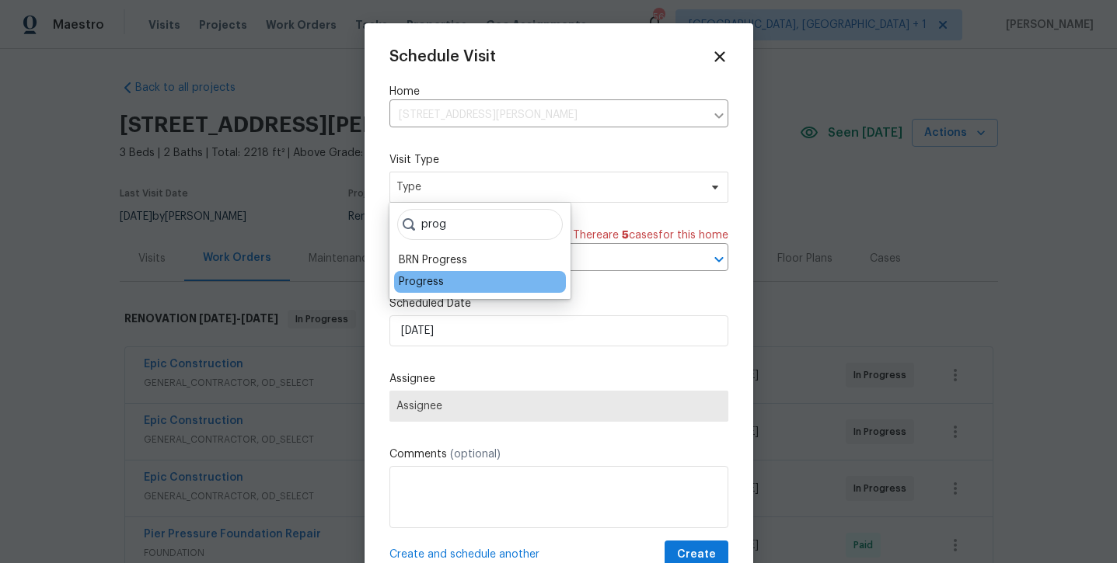
type input "prog"
click at [413, 286] on div "Progress" at bounding box center [421, 282] width 45 height 16
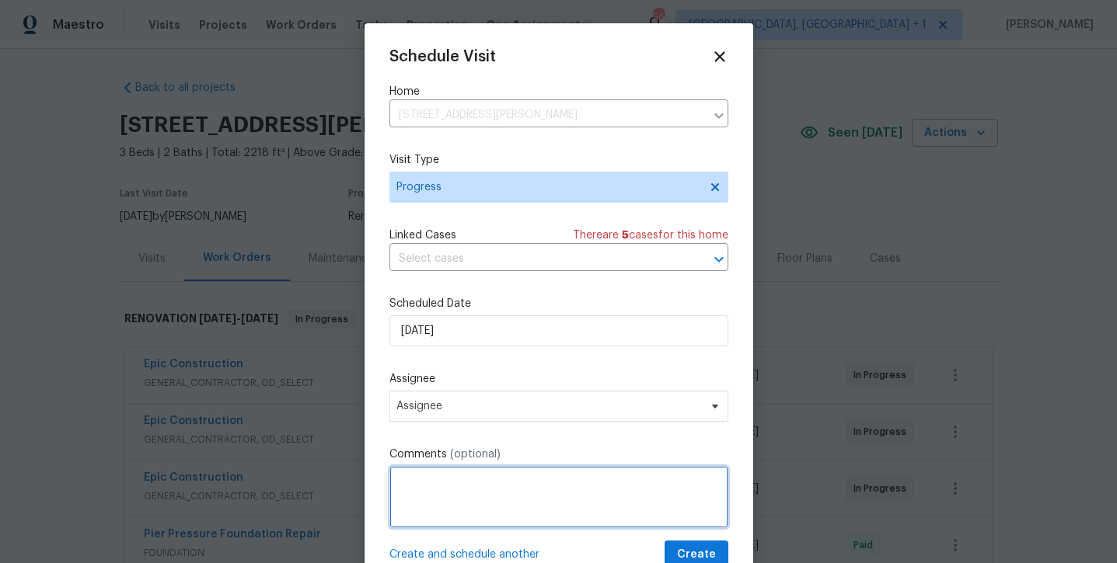
click at [439, 512] on textarea at bounding box center [558, 497] width 339 height 62
type textarea "Meet GC"
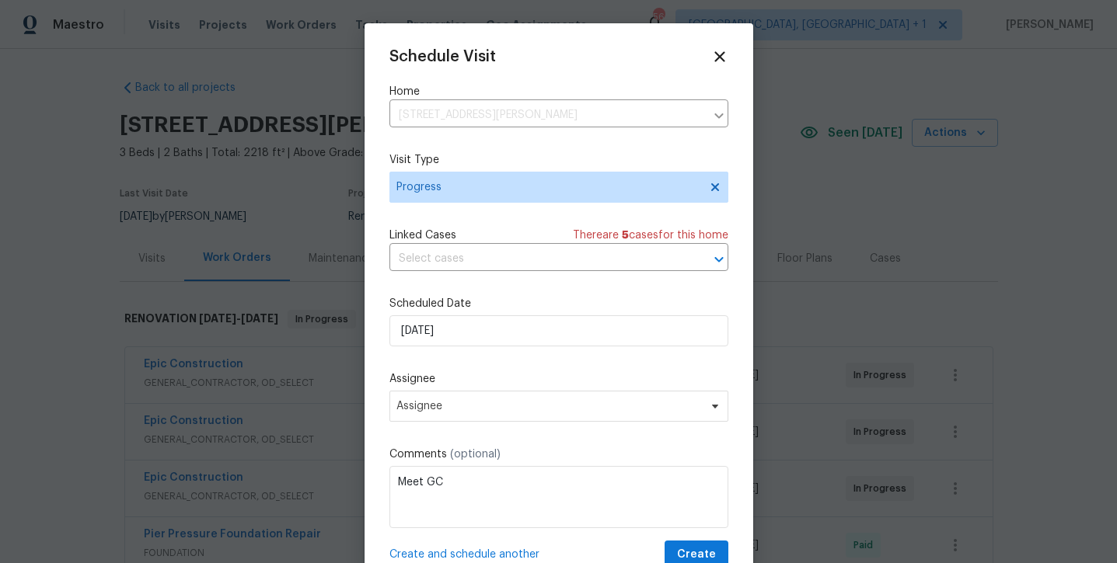
click at [446, 386] on label "Assignee" at bounding box center [558, 380] width 339 height 16
click at [445, 395] on span "Assignee" at bounding box center [558, 406] width 339 height 31
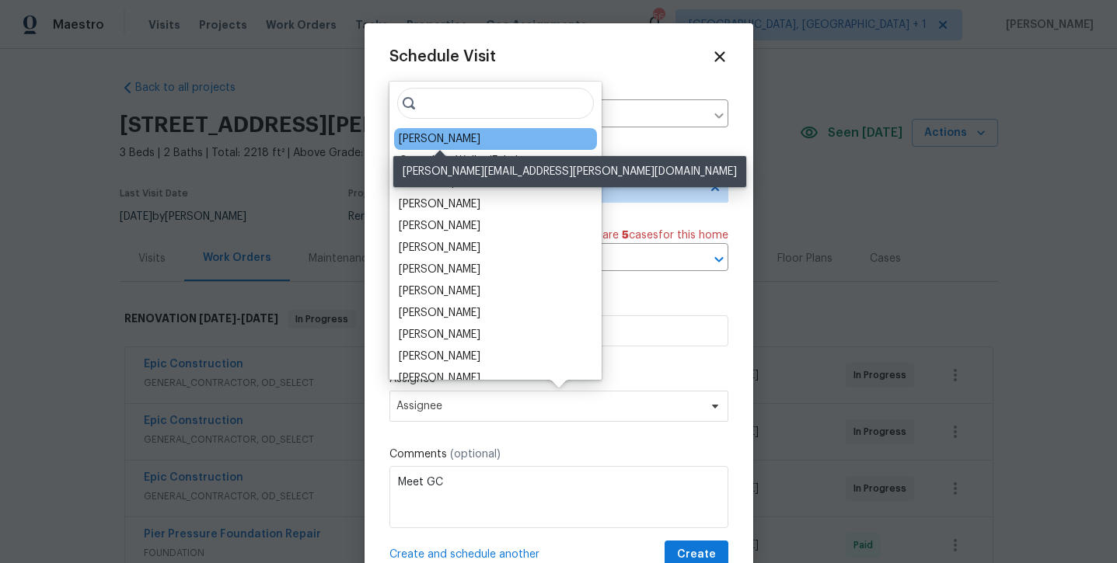
click at [434, 136] on div "[PERSON_NAME]" at bounding box center [440, 139] width 82 height 16
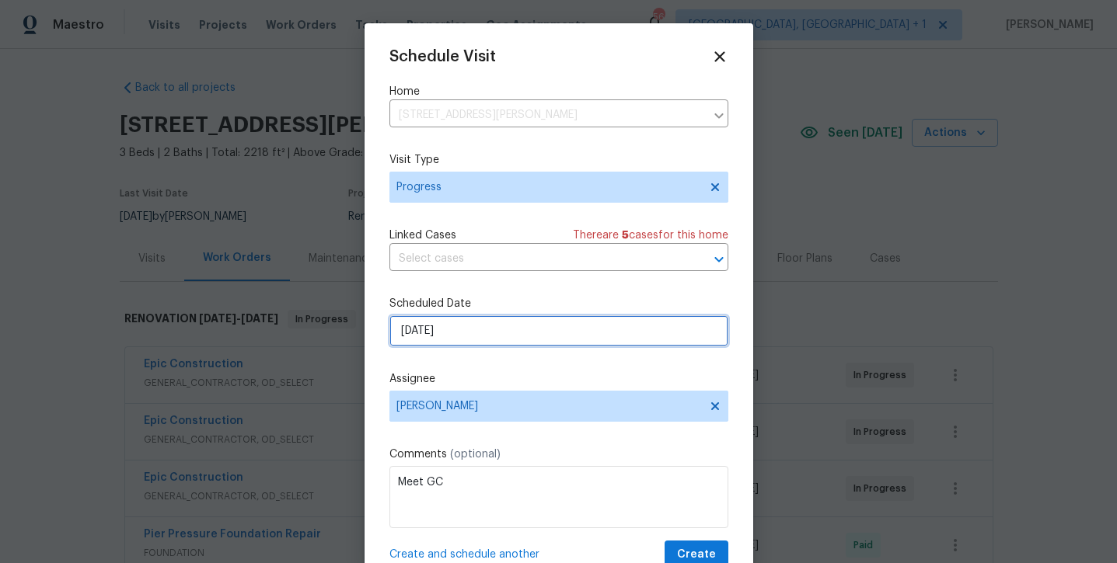
click at [469, 339] on input "9/24/2025" at bounding box center [558, 331] width 339 height 31
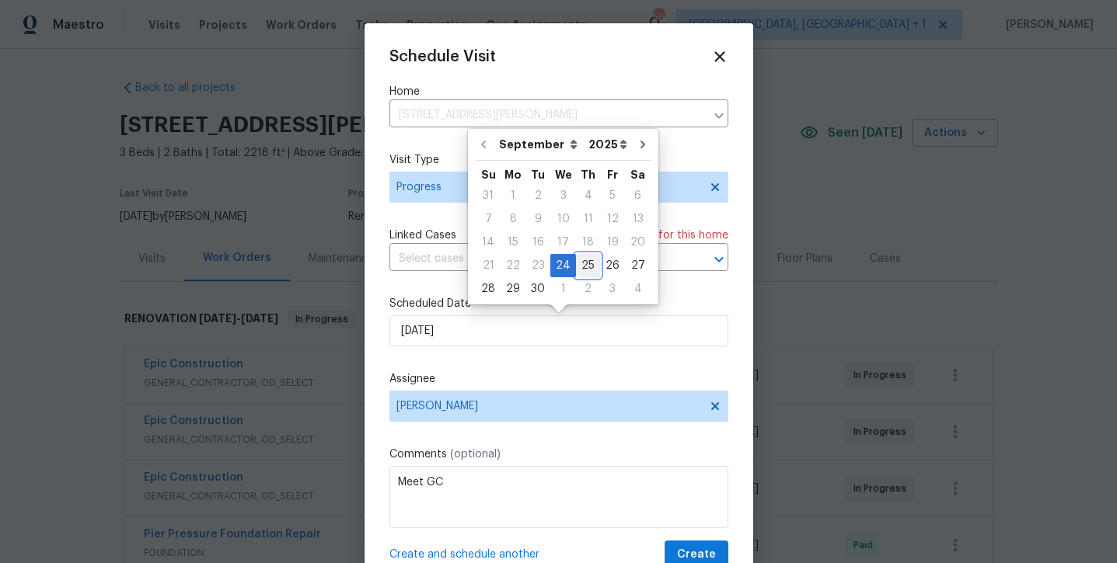
click at [588, 263] on div "25" at bounding box center [588, 266] width 24 height 22
type input "9/25/2025"
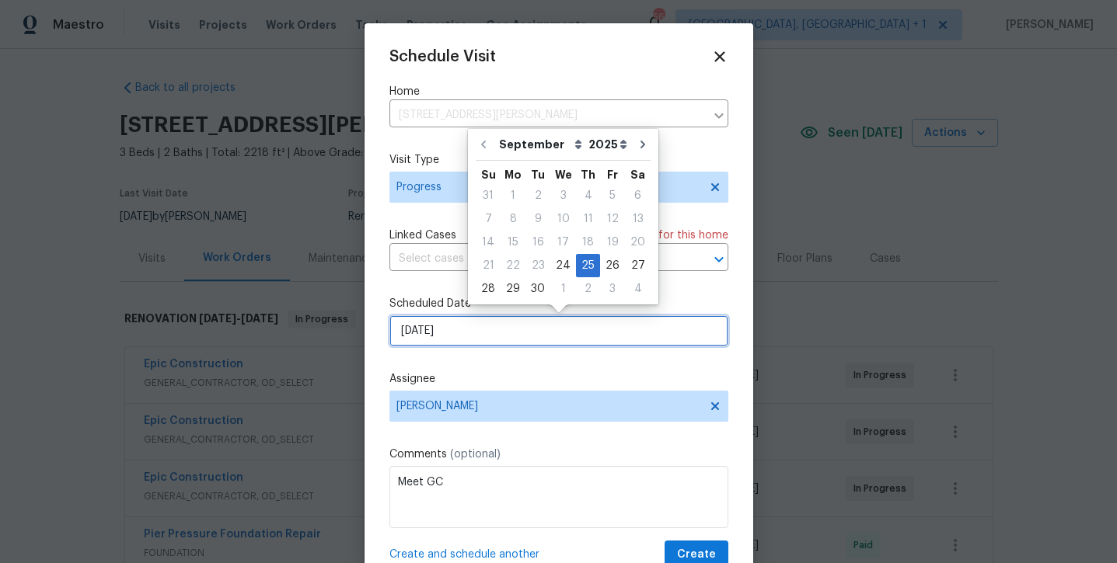
click at [461, 334] on input "9/25/2025" at bounding box center [558, 331] width 339 height 31
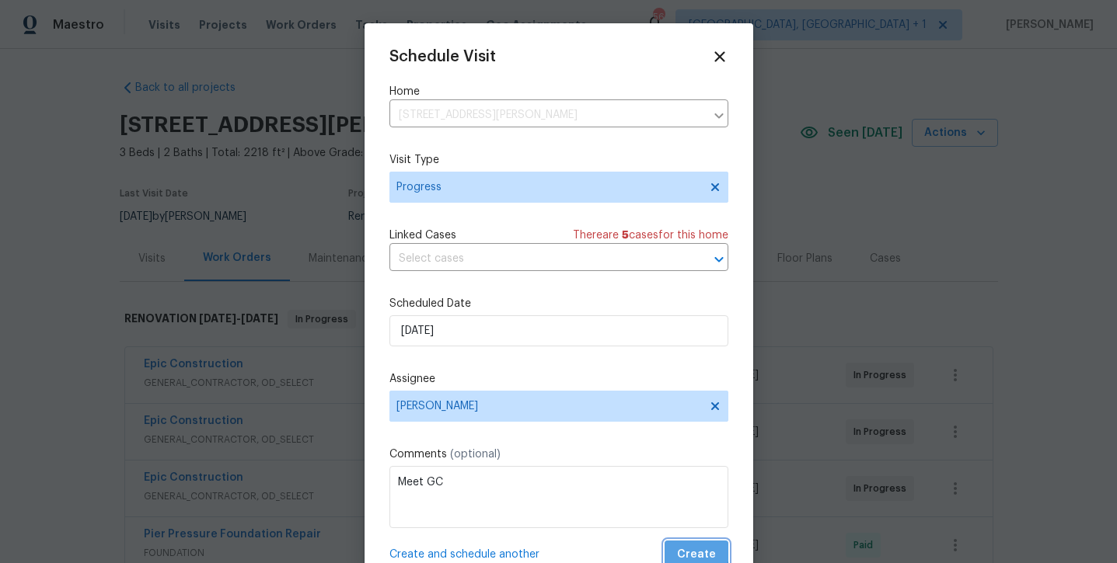
click at [678, 546] on button "Create" at bounding box center [697, 555] width 64 height 29
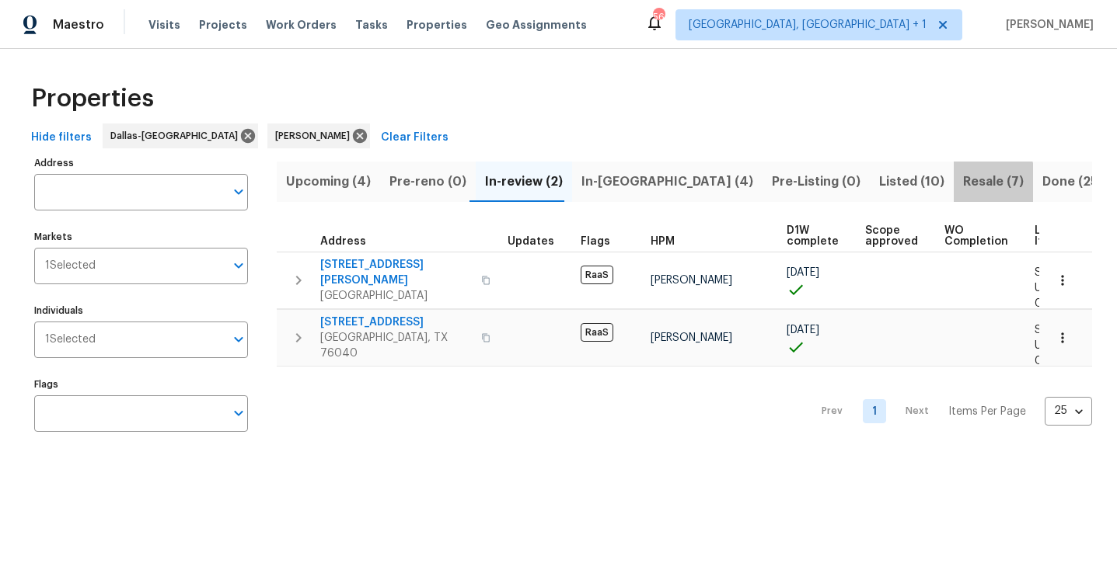
click at [963, 189] on span "Resale (7)" at bounding box center [993, 182] width 61 height 22
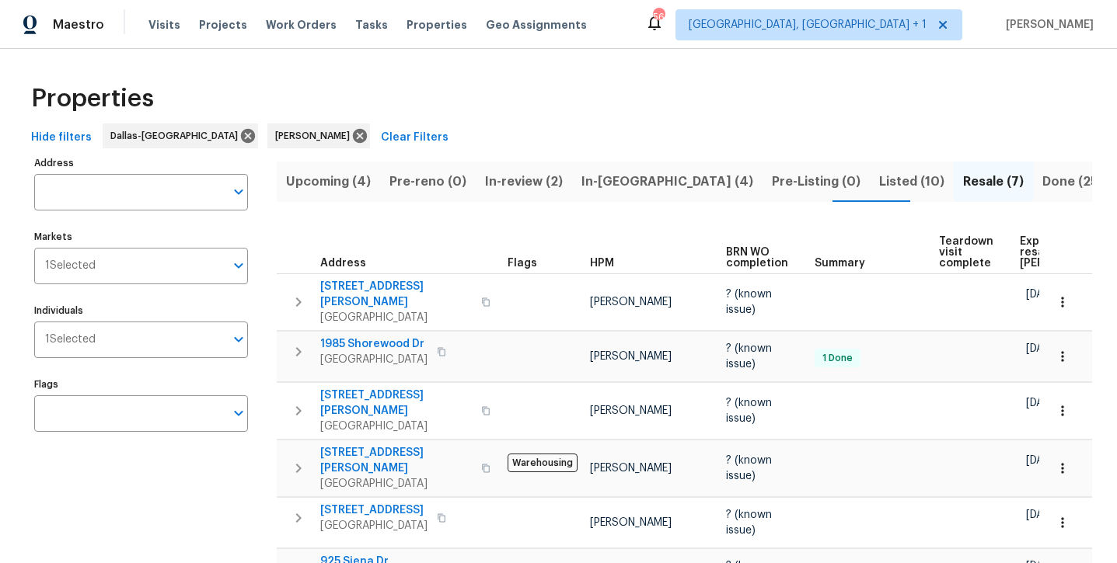
click at [879, 177] on span "Listed (10)" at bounding box center [911, 182] width 65 height 22
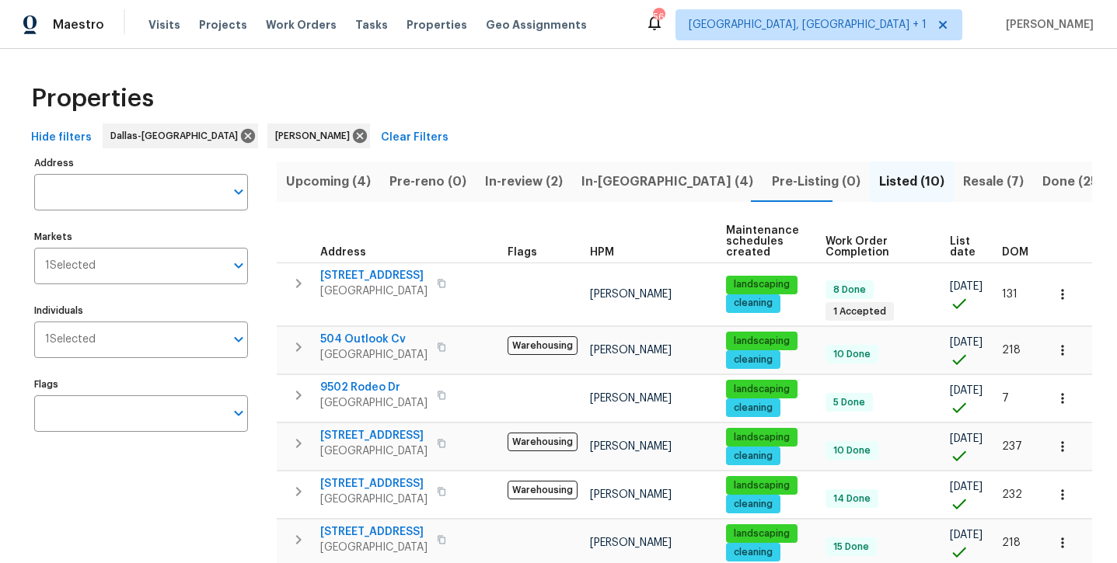
click at [627, 176] on span "In-reno (4)" at bounding box center [667, 182] width 172 height 22
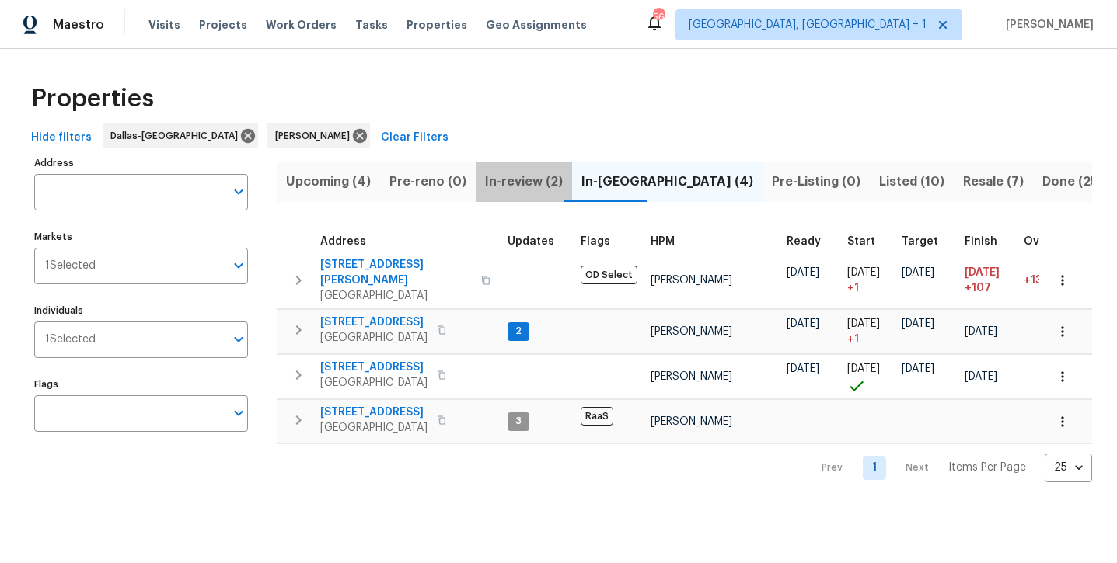
click at [525, 180] on span "In-review (2)" at bounding box center [524, 182] width 78 height 22
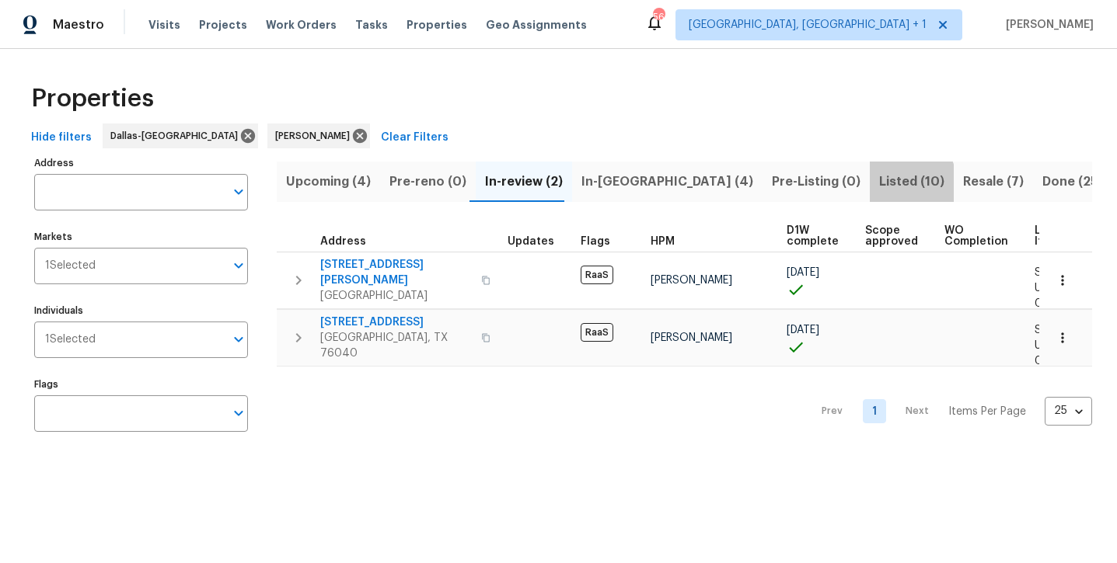
click at [879, 188] on span "Listed (10)" at bounding box center [911, 182] width 65 height 22
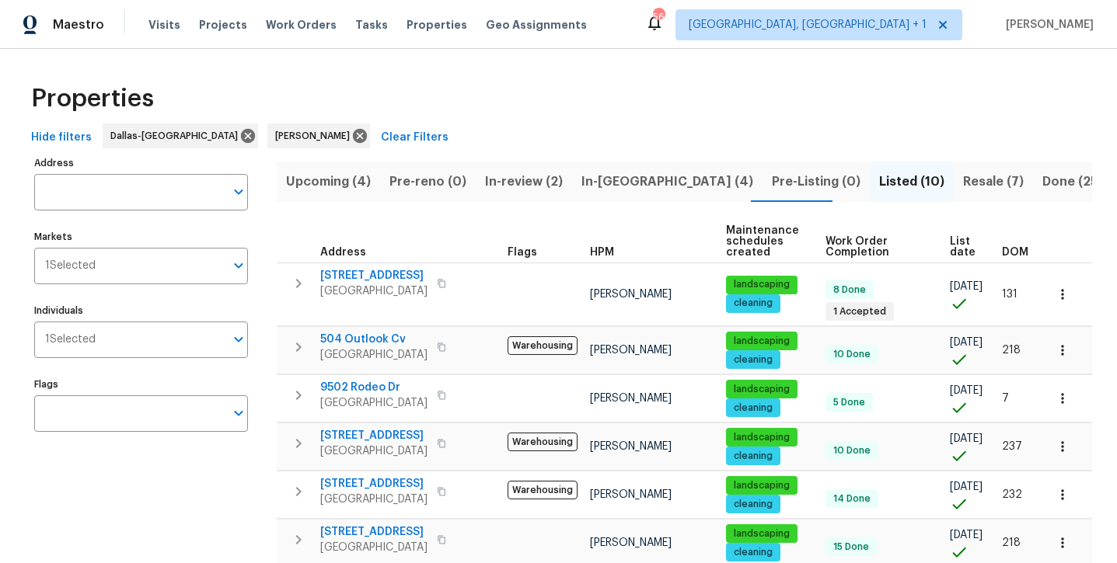
click at [963, 184] on span "Resale (7)" at bounding box center [993, 182] width 61 height 22
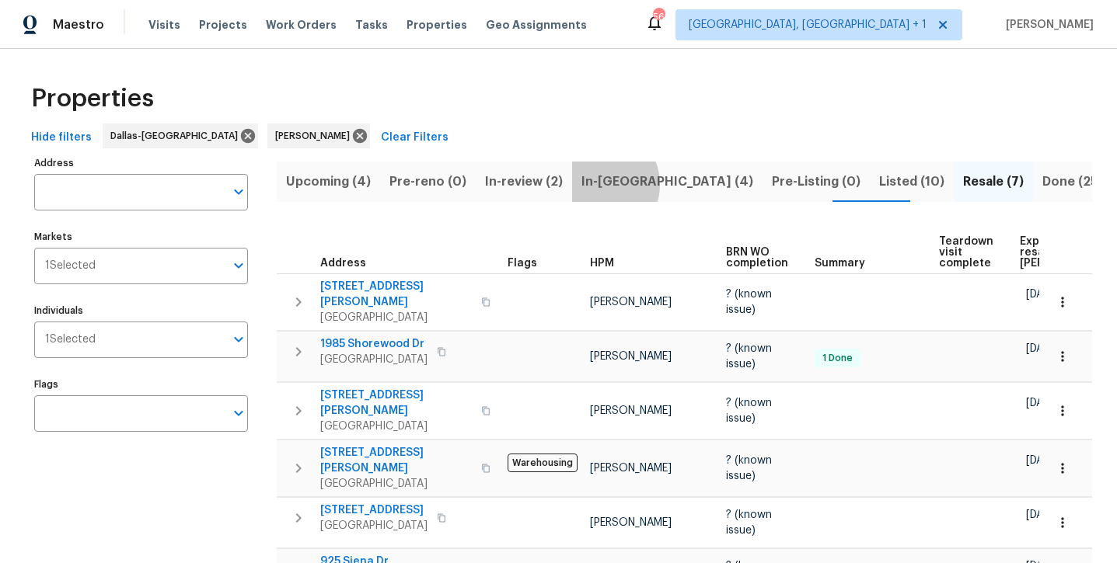
click at [591, 184] on span "In-reno (4)" at bounding box center [667, 182] width 172 height 22
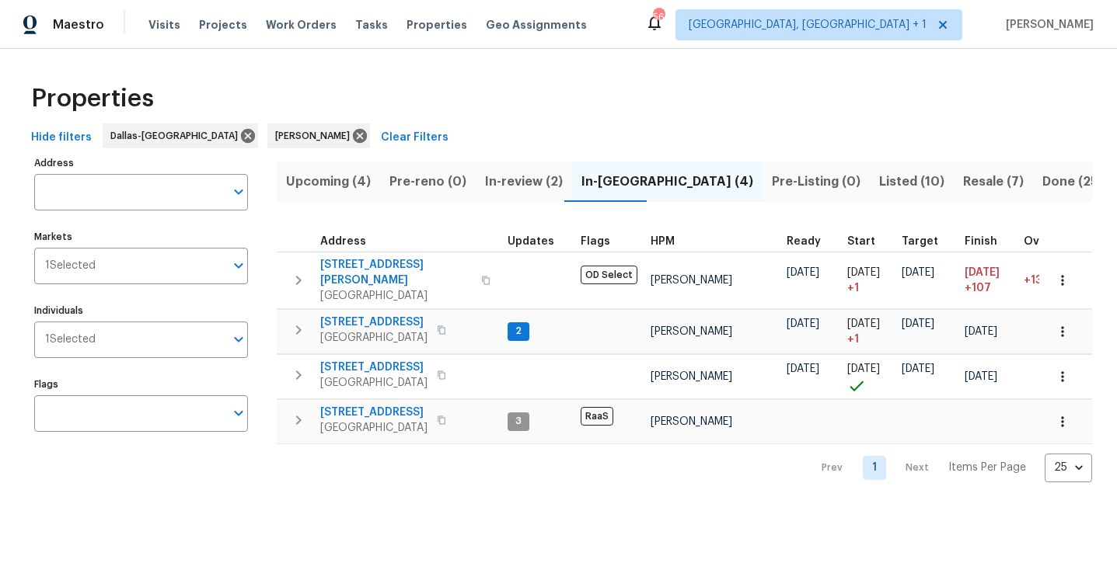
click at [302, 191] on span "Upcoming (4)" at bounding box center [328, 182] width 85 height 22
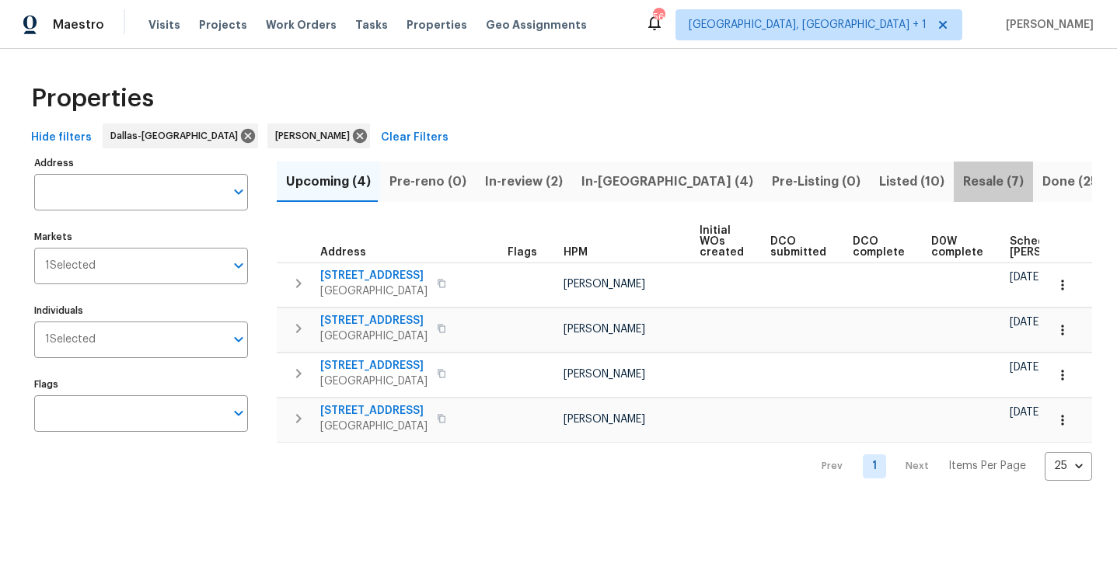
click at [963, 187] on span "Resale (7)" at bounding box center [993, 182] width 61 height 22
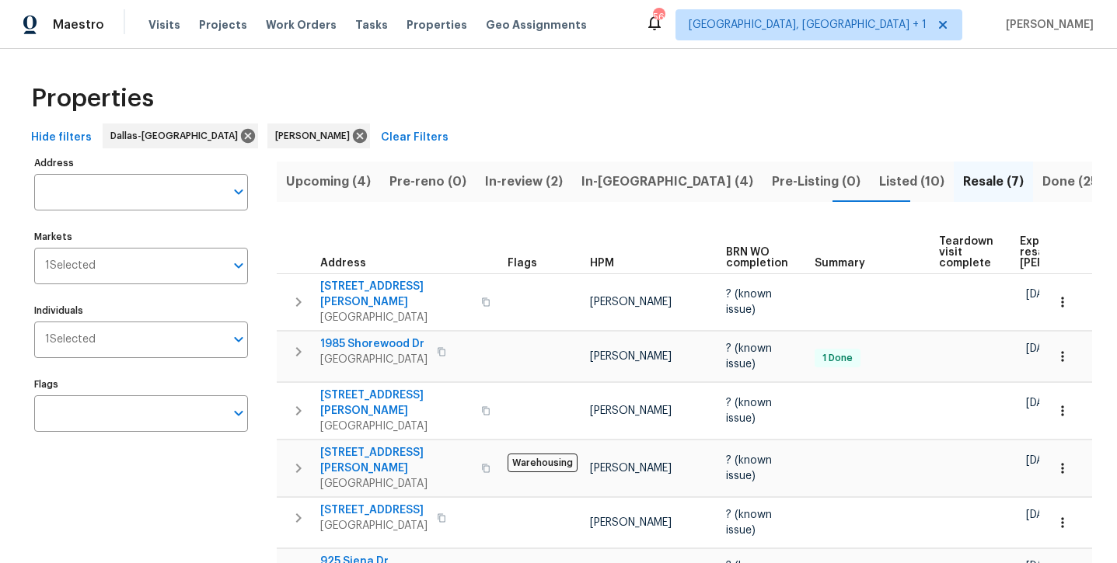
click at [879, 185] on span "Listed (10)" at bounding box center [911, 182] width 65 height 22
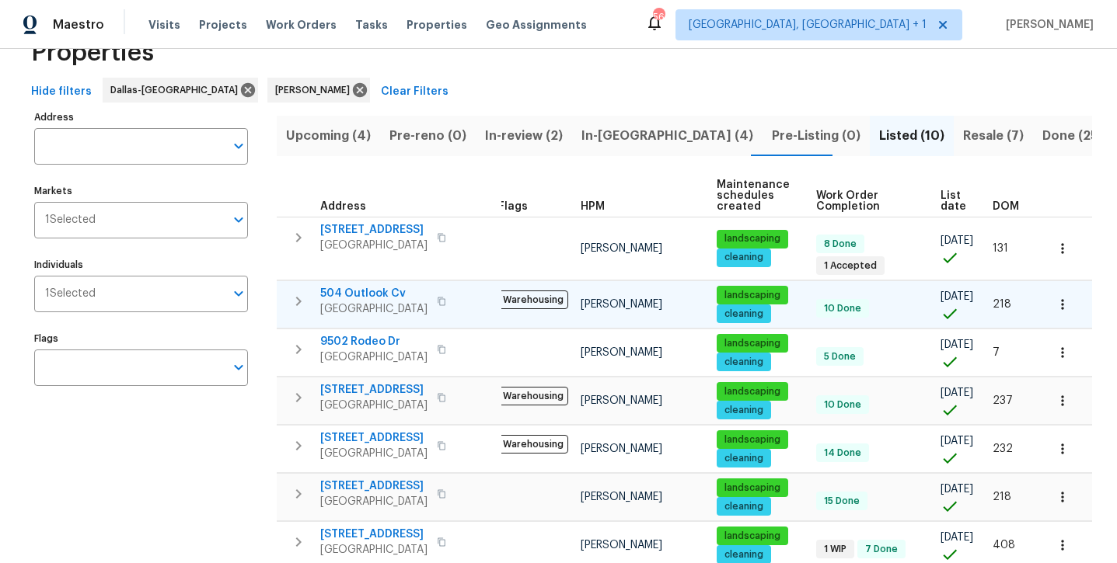
scroll to position [47, 0]
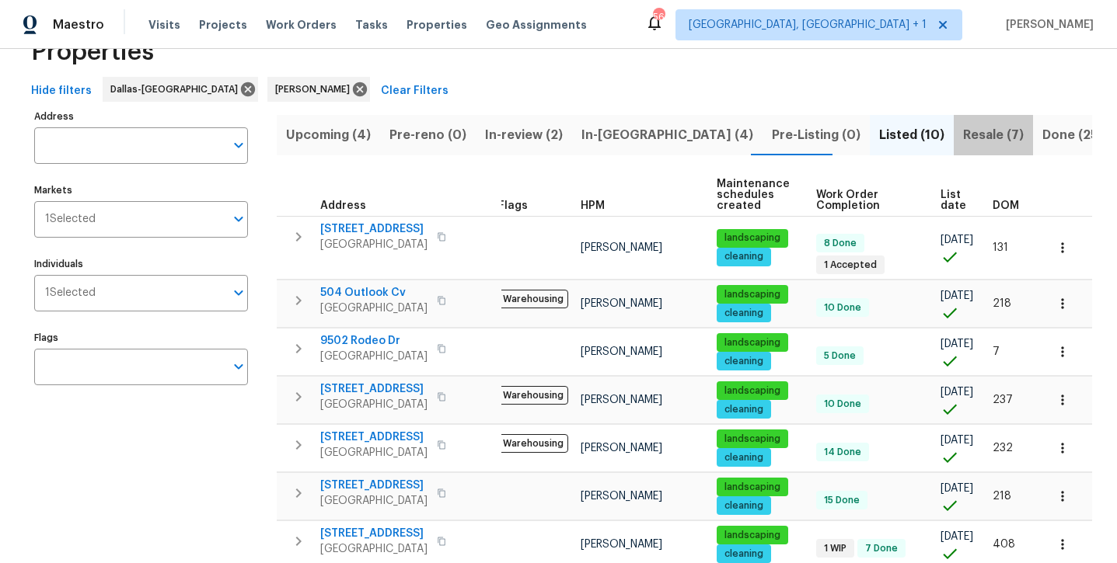
click at [954, 149] on button "Resale (7)" at bounding box center [993, 135] width 79 height 40
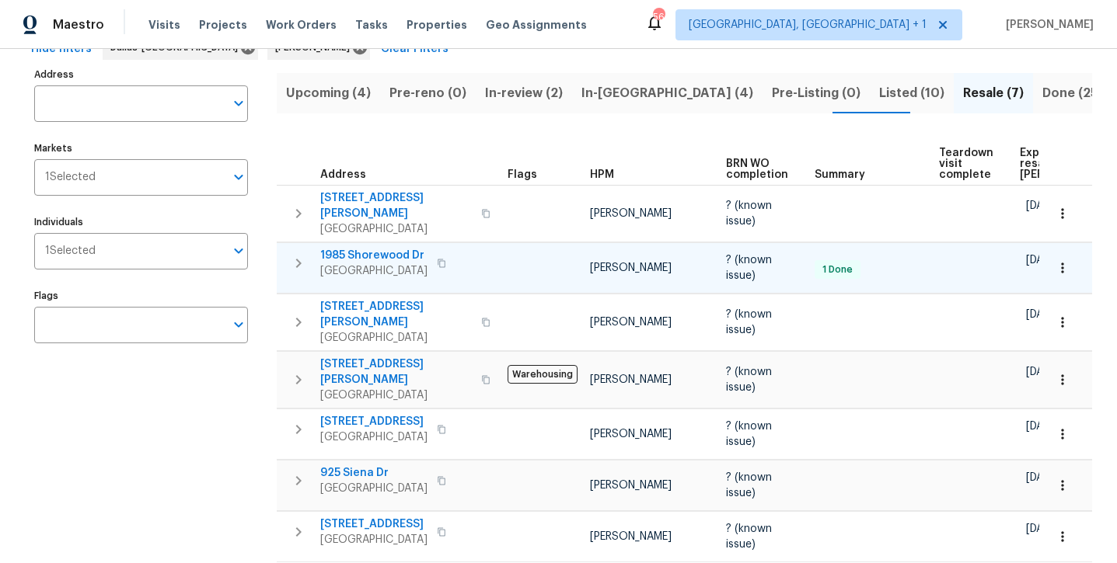
scroll to position [92, 0]
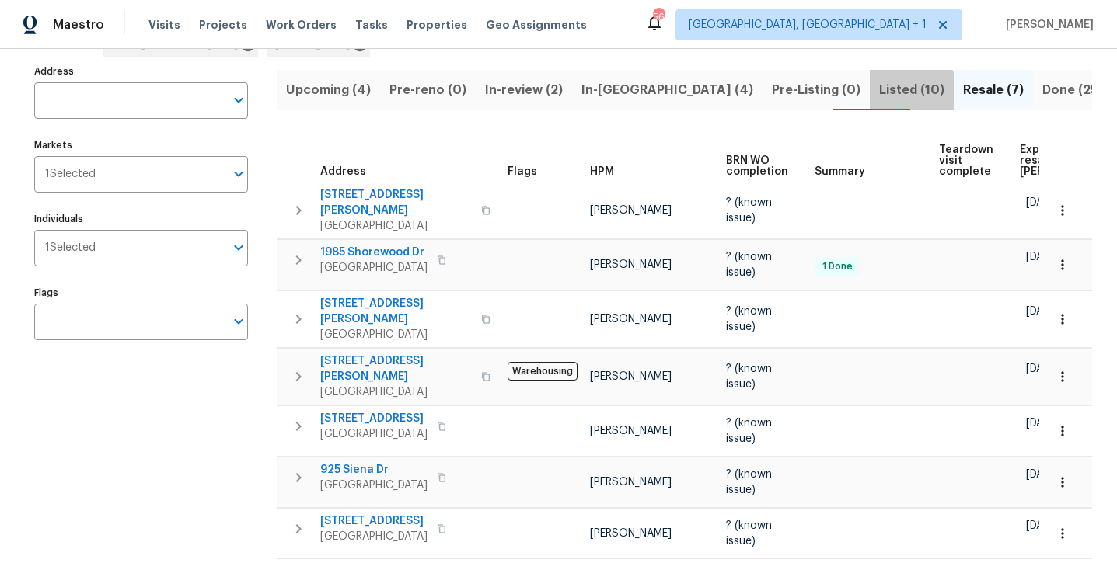
click at [879, 93] on span "Listed (10)" at bounding box center [911, 90] width 65 height 22
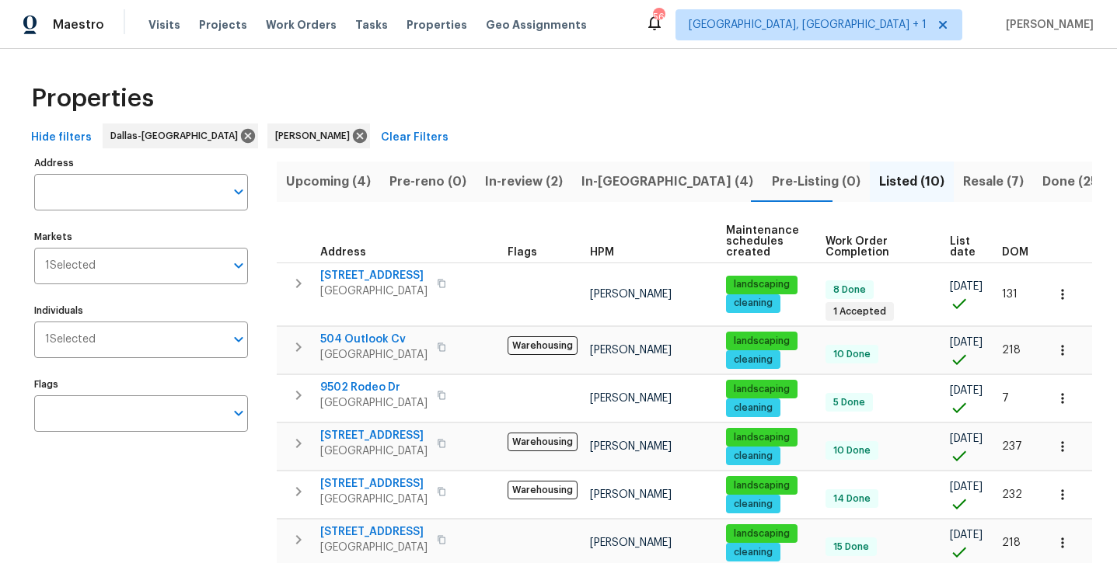
click at [963, 186] on span "Resale (7)" at bounding box center [993, 182] width 61 height 22
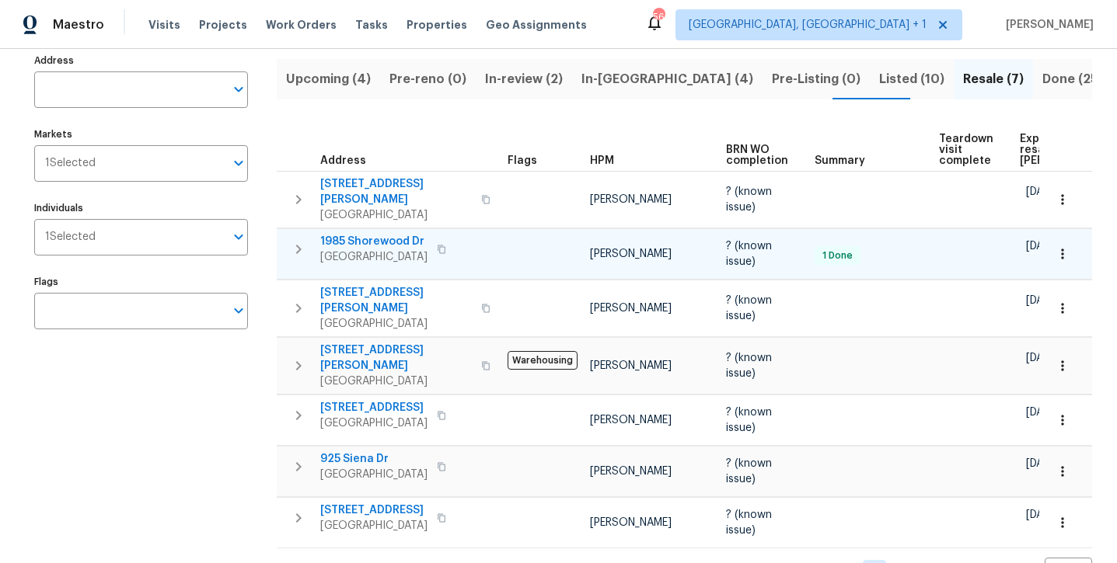
scroll to position [99, 0]
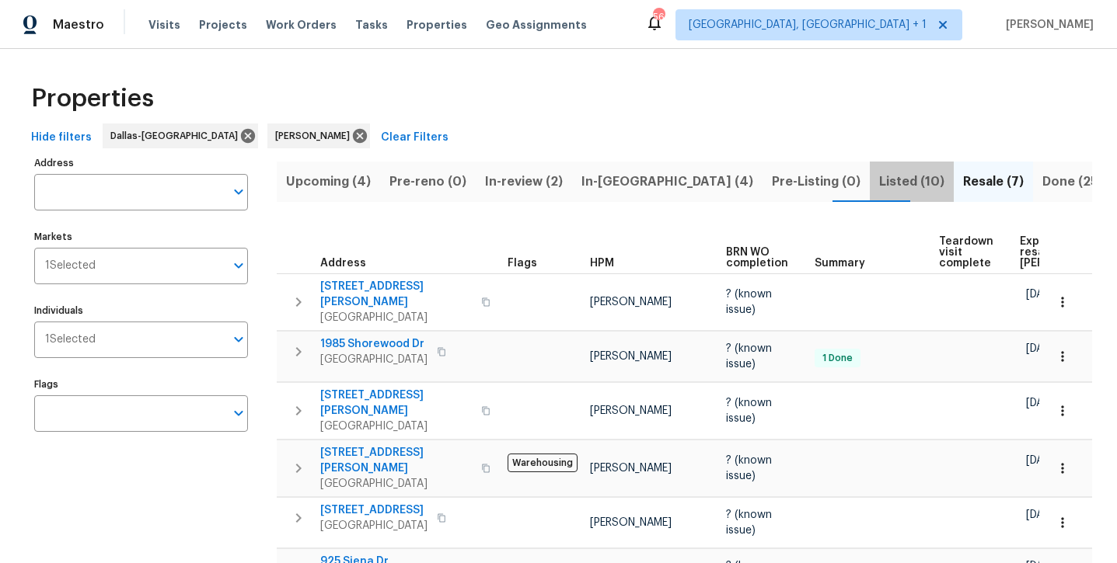
click at [879, 185] on span "Listed (10)" at bounding box center [911, 182] width 65 height 22
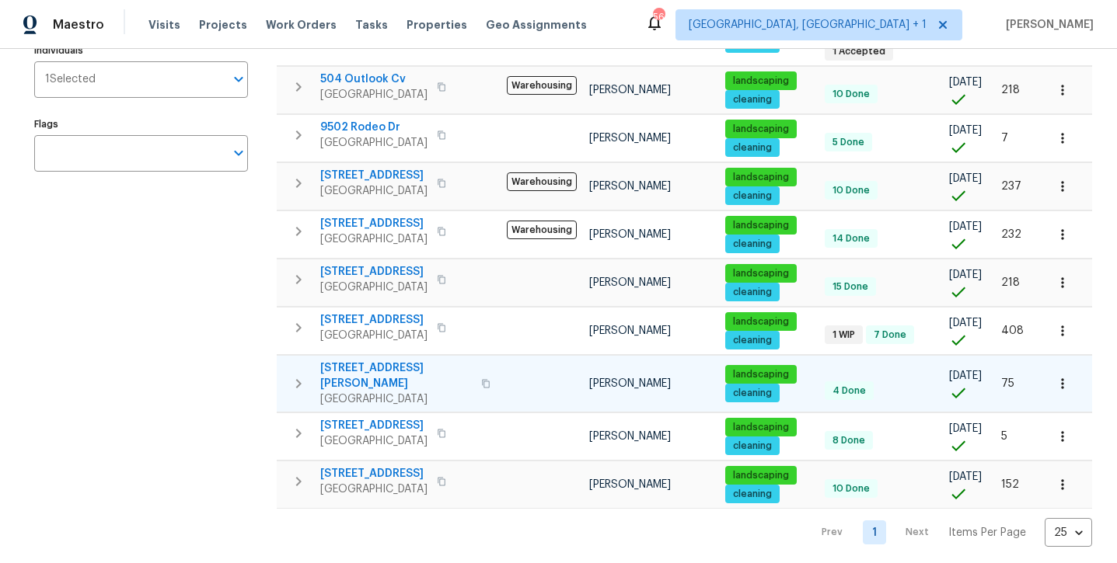
scroll to position [260, 0]
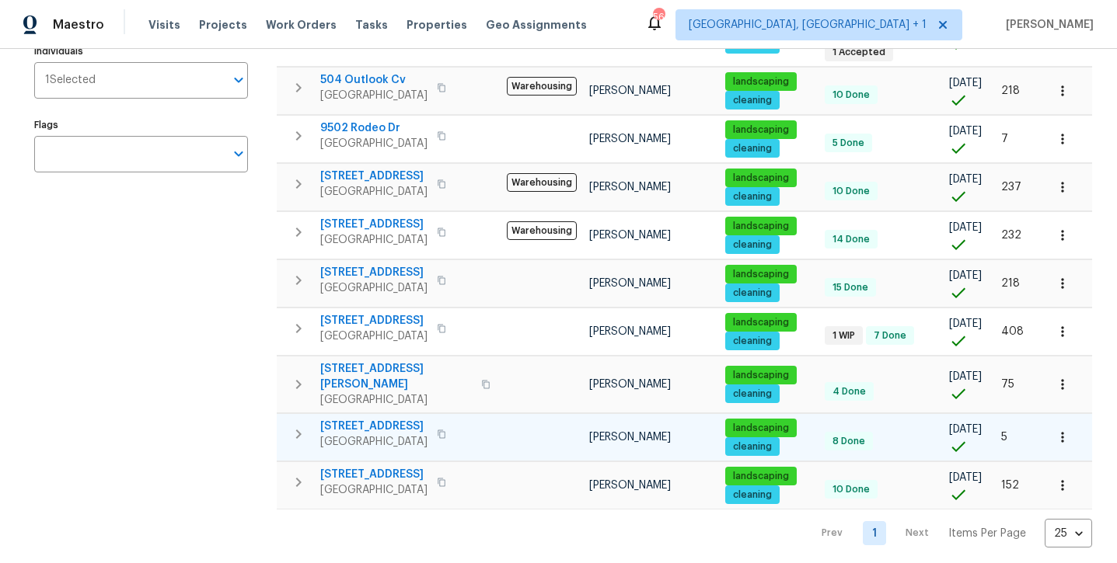
click at [391, 419] on span "300 Woodland Trl" at bounding box center [373, 427] width 107 height 16
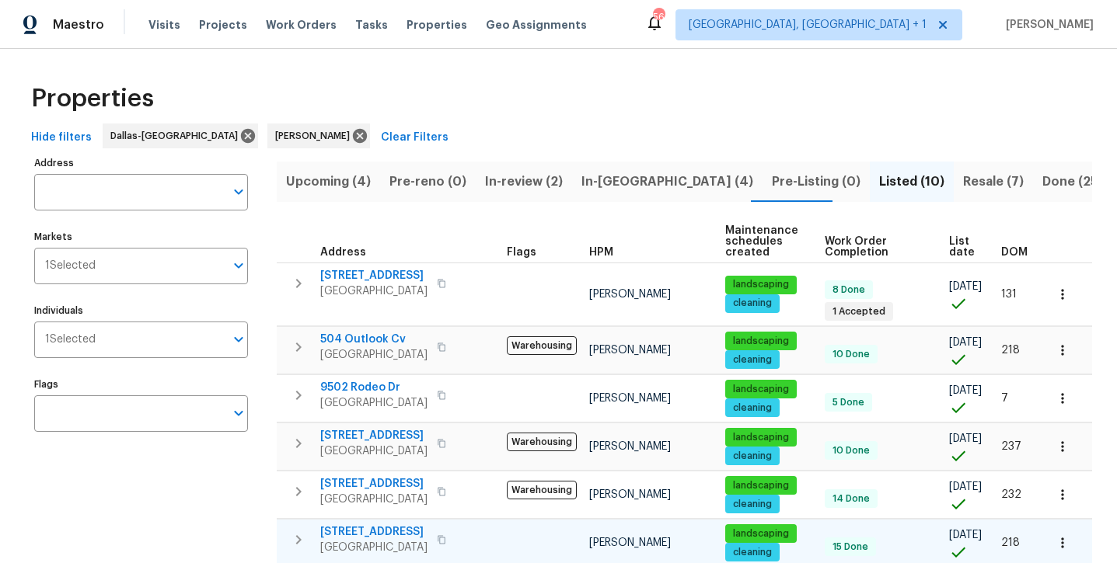
scroll to position [0, 0]
click at [602, 173] on span "In-reno (4)" at bounding box center [667, 182] width 172 height 22
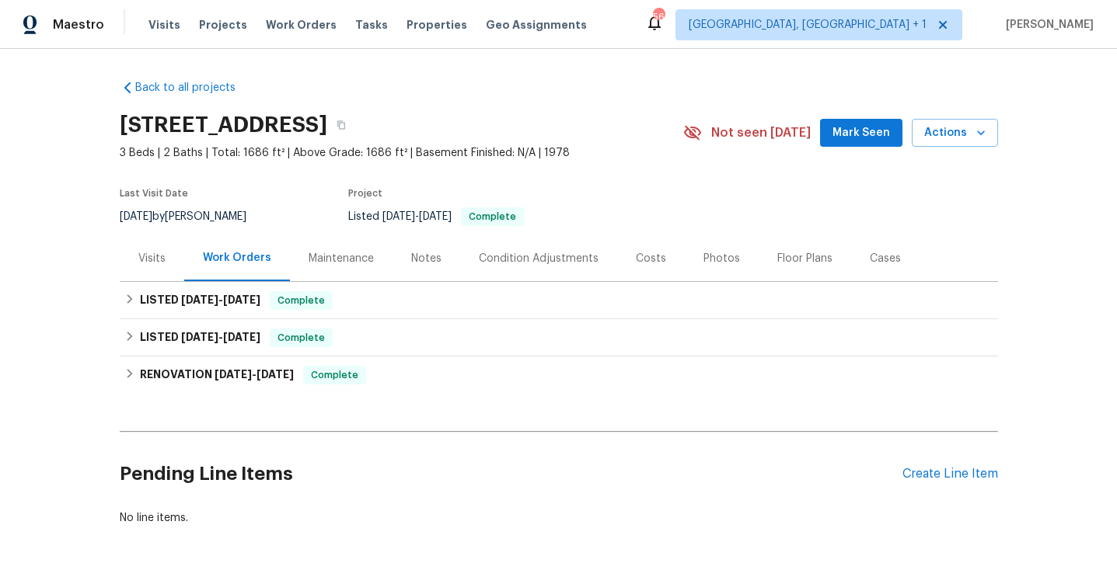
click at [429, 262] on div "Notes" at bounding box center [426, 259] width 30 height 16
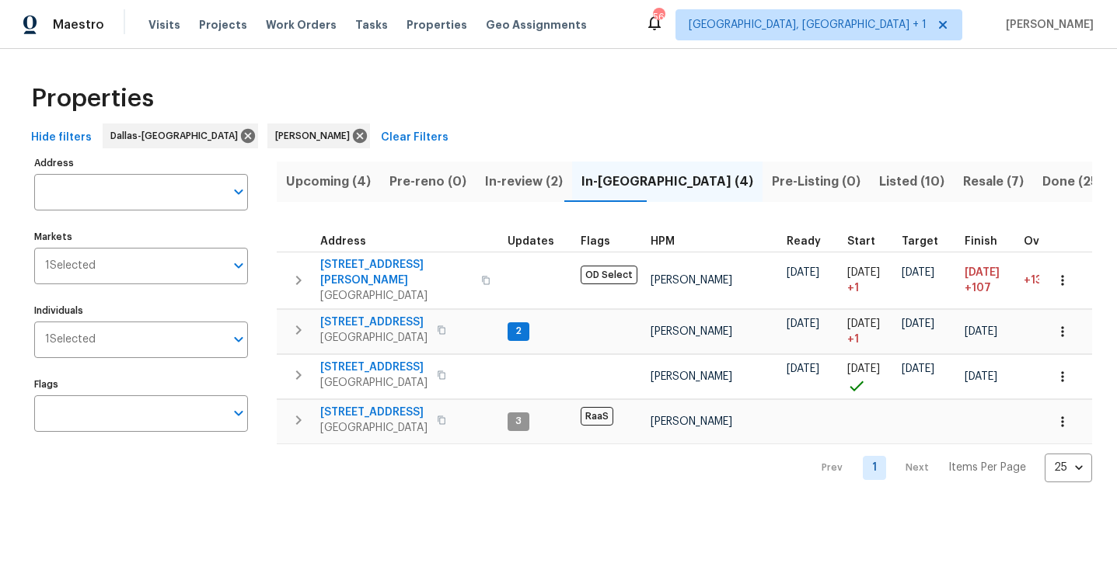
click at [349, 182] on span "Upcoming (4)" at bounding box center [328, 182] width 85 height 22
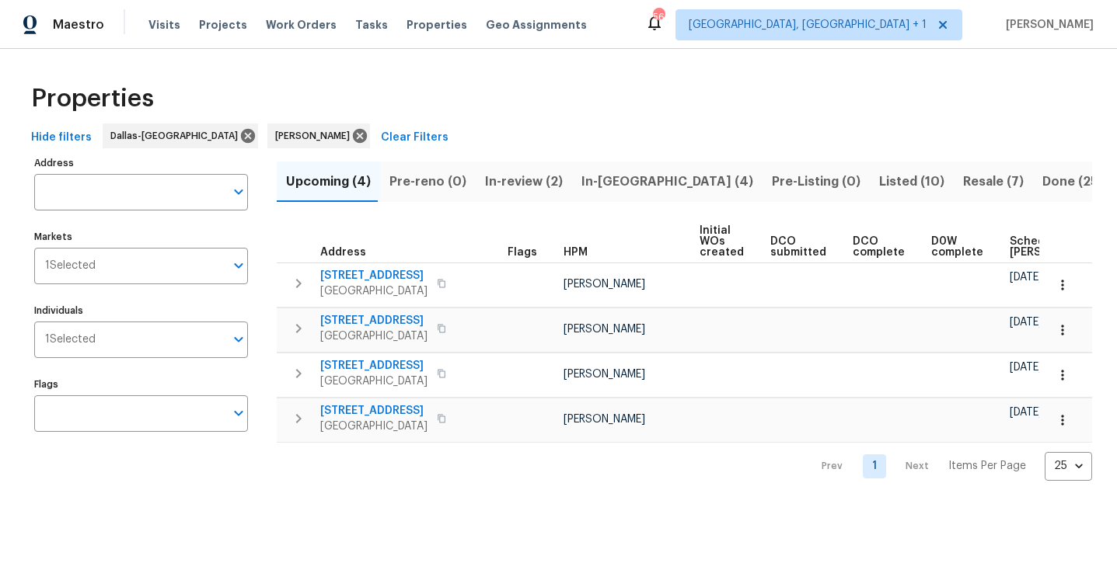
click at [879, 183] on span "Listed (10)" at bounding box center [911, 182] width 65 height 22
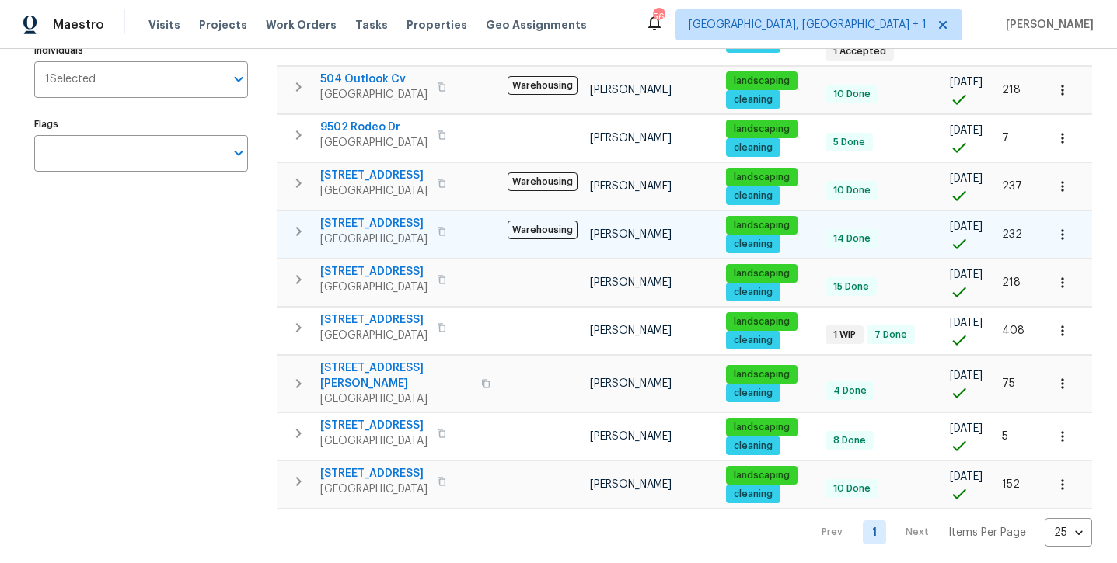
scroll to position [260, 0]
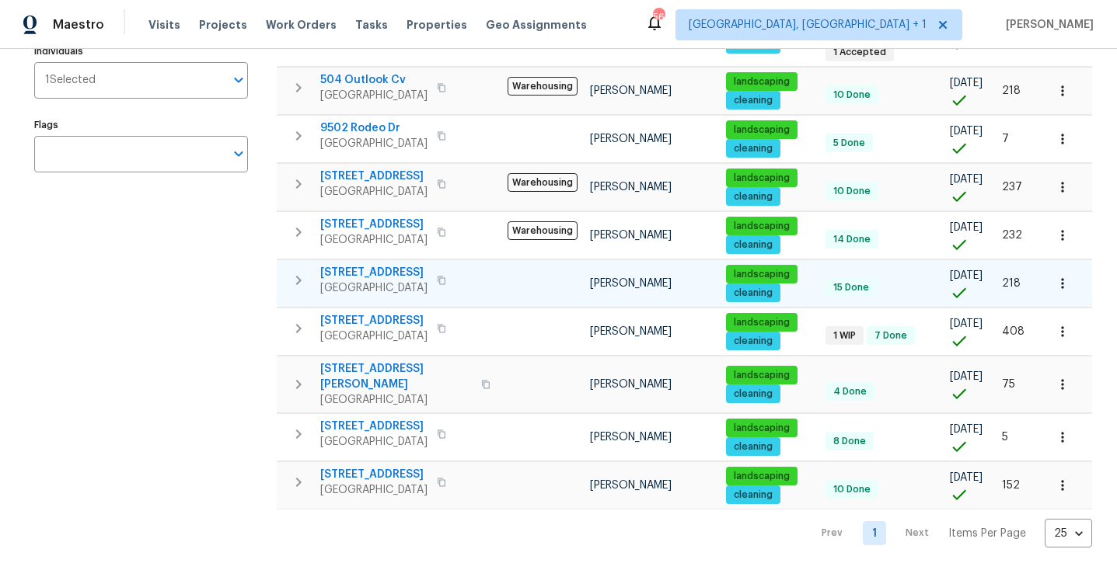
click at [380, 270] on span "2116 Wentworth Dr" at bounding box center [373, 273] width 107 height 16
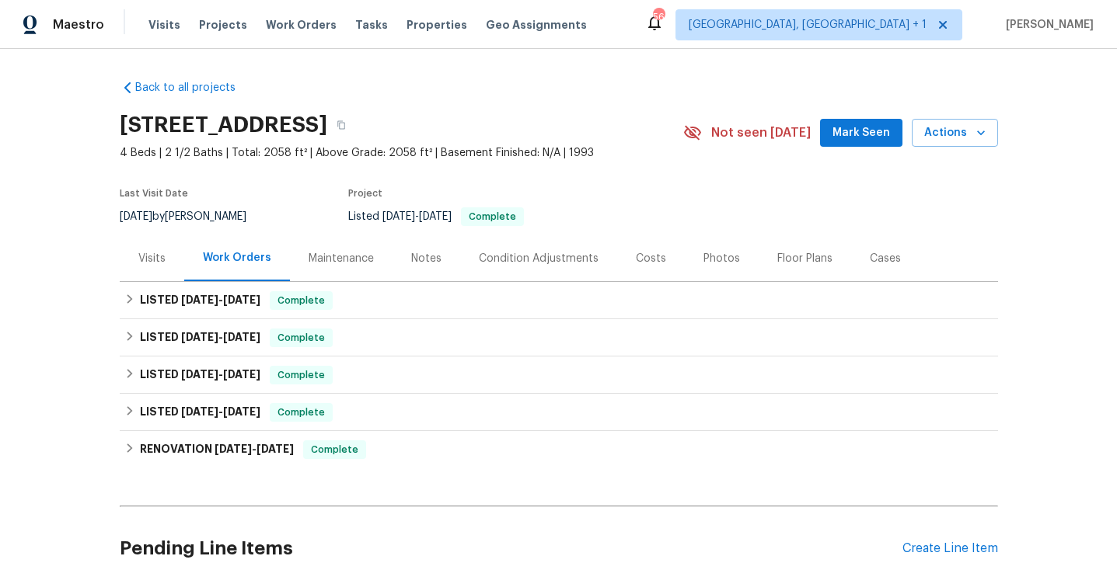
click at [424, 263] on div "Notes" at bounding box center [426, 259] width 30 height 16
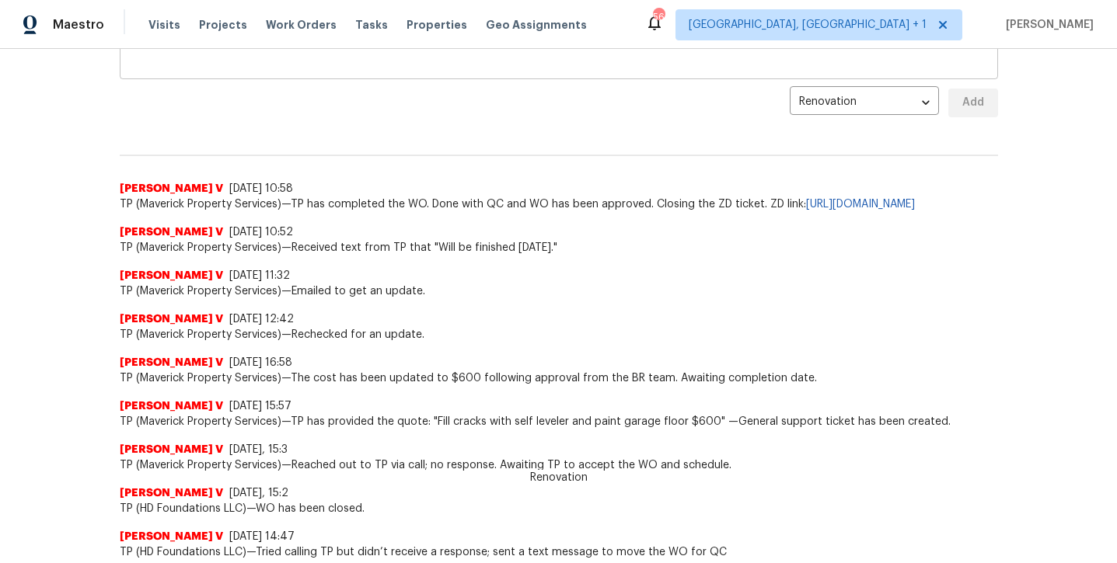
scroll to position [325, 0]
